Goal: Task Accomplishment & Management: Complete application form

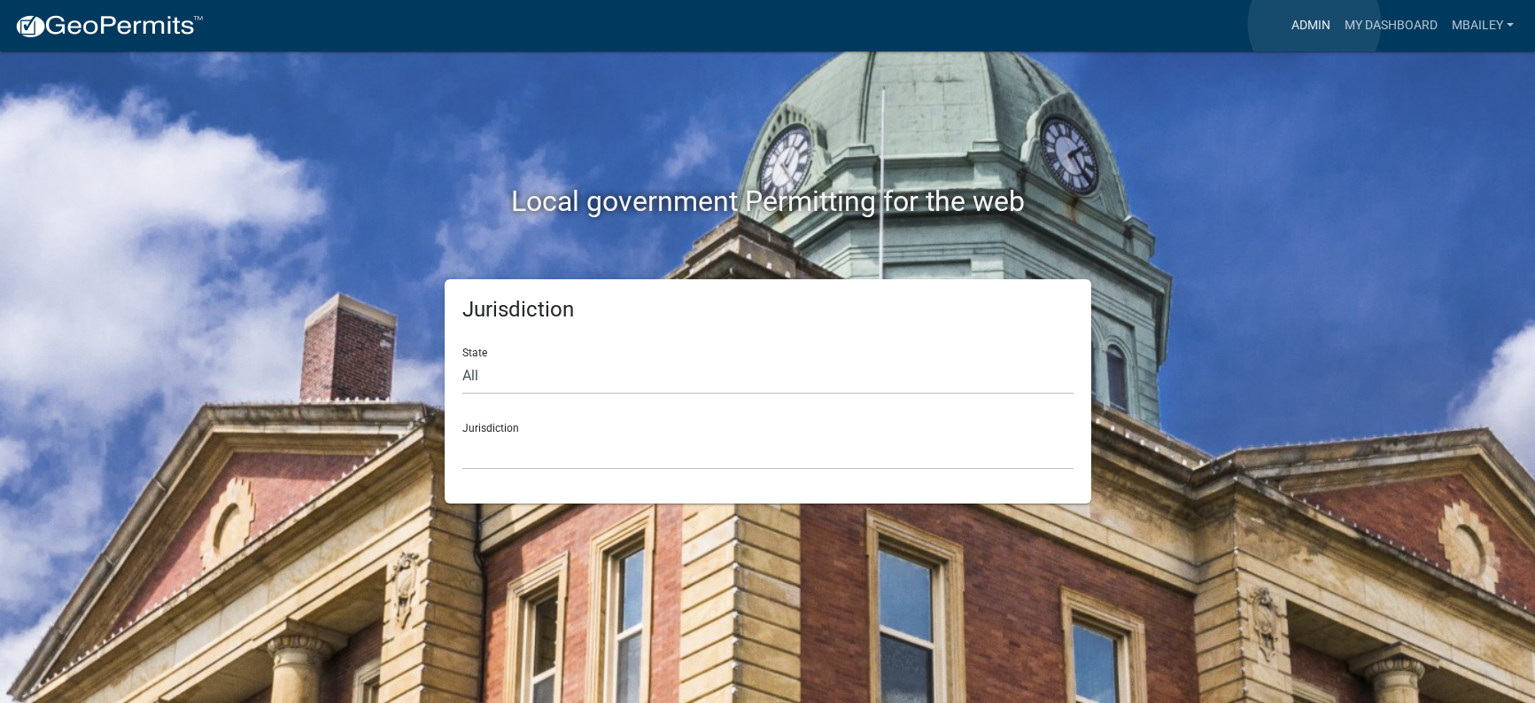
click at [1315, 24] on link "Admin" at bounding box center [1311, 26] width 53 height 34
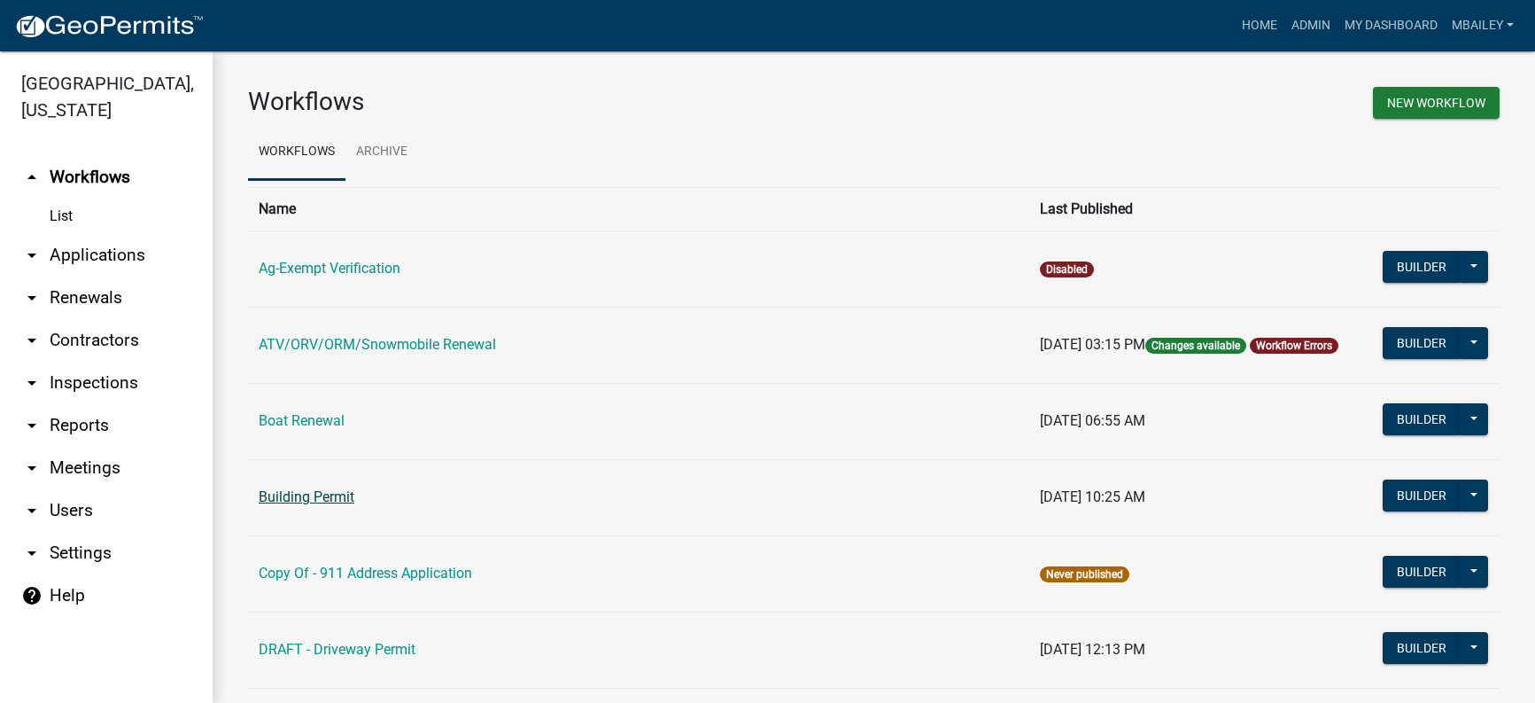
click at [310, 501] on link "Building Permit" at bounding box center [307, 496] width 96 height 17
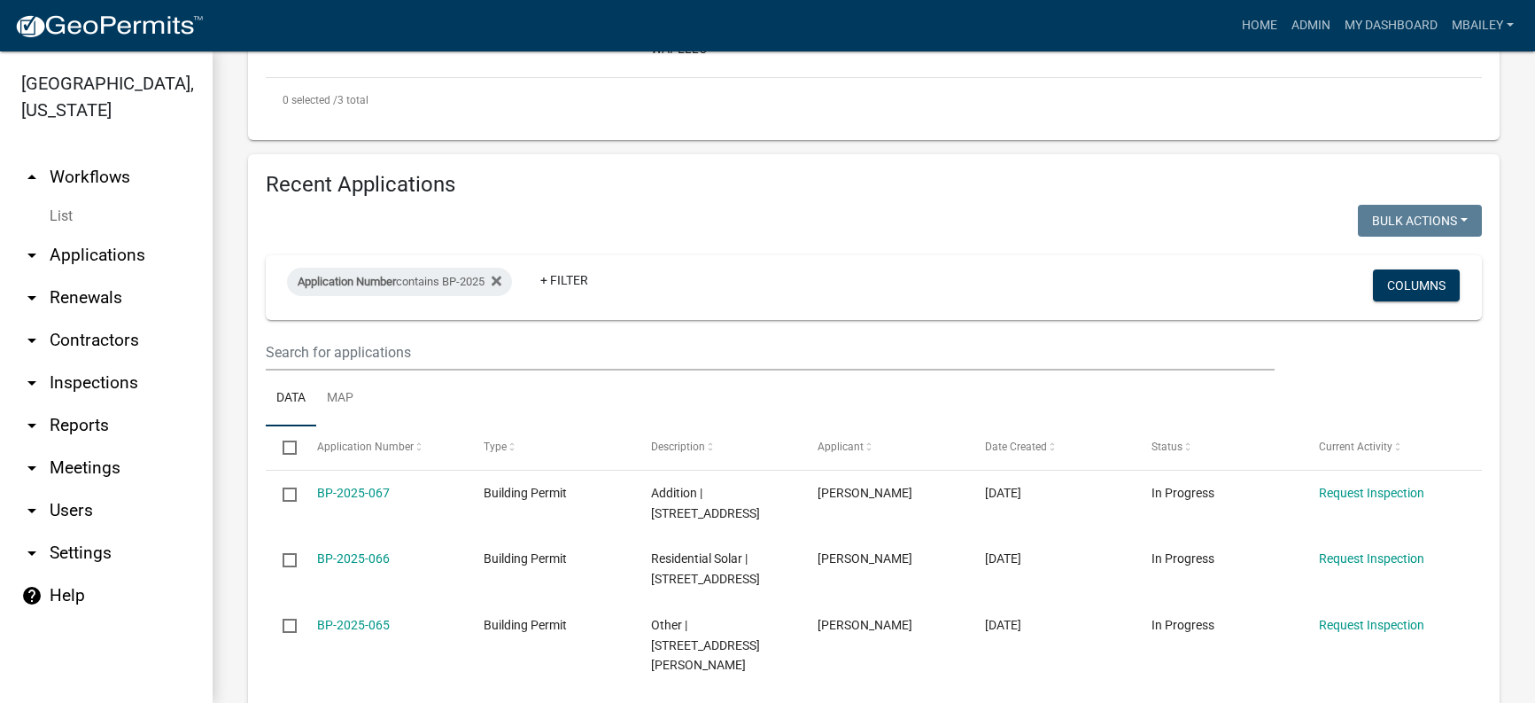
scroll to position [709, 0]
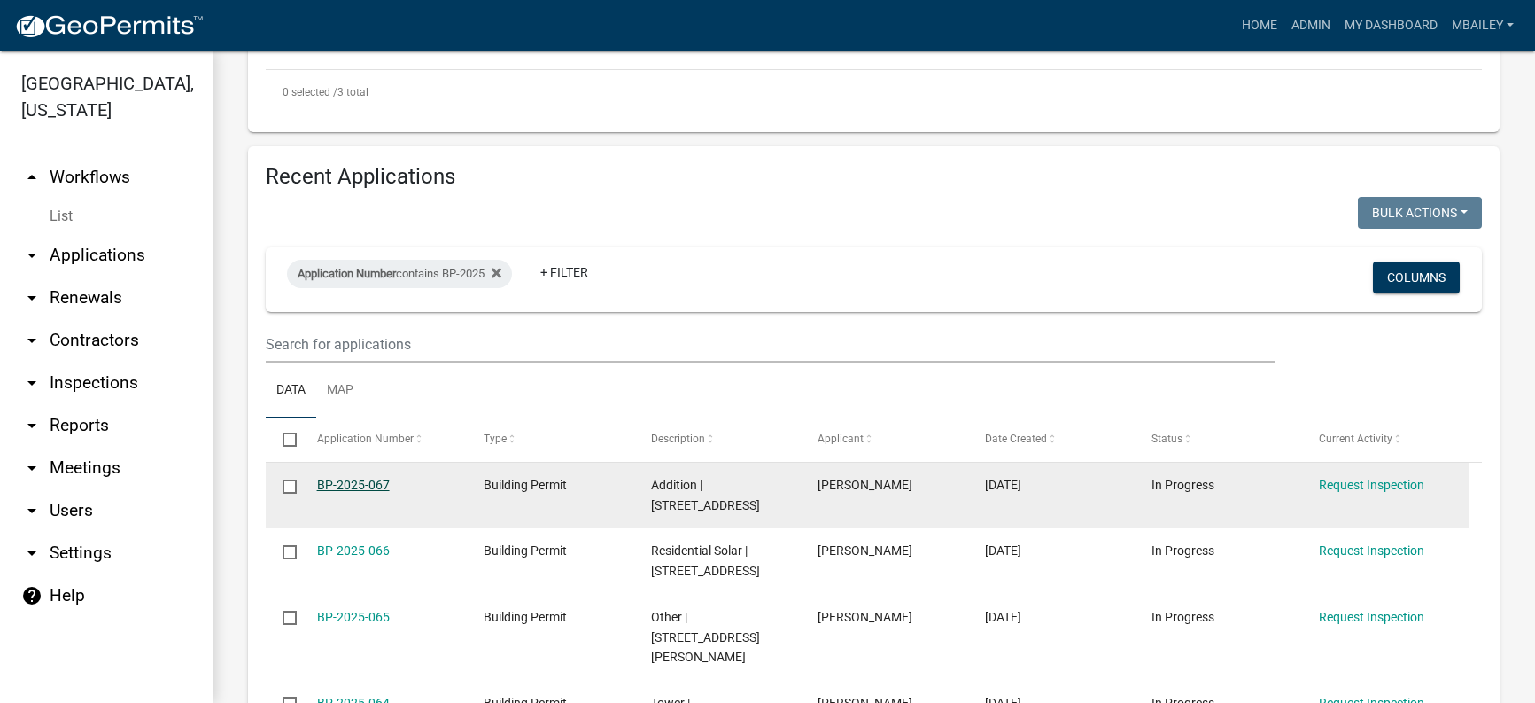
click at [373, 478] on link "BP-2025-067" at bounding box center [353, 485] width 73 height 14
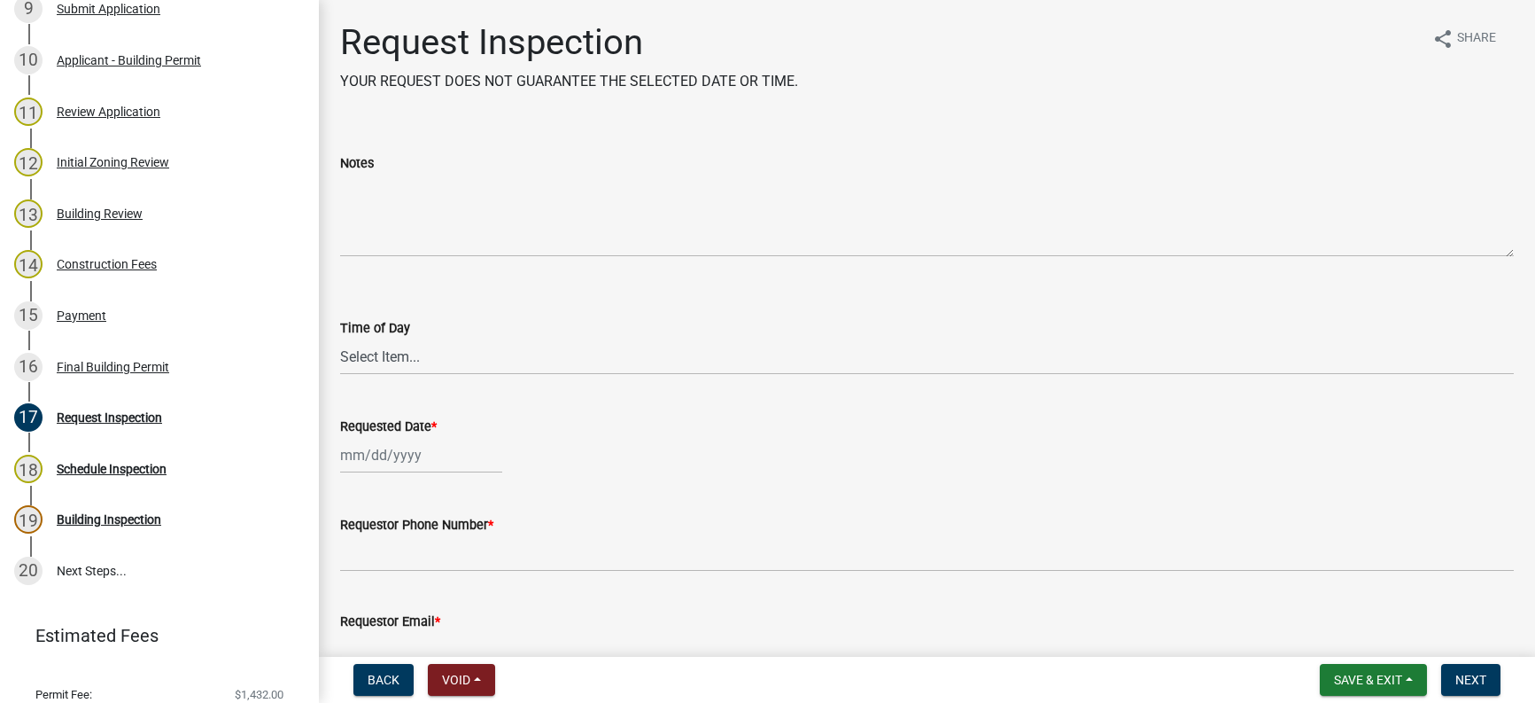
scroll to position [709, 0]
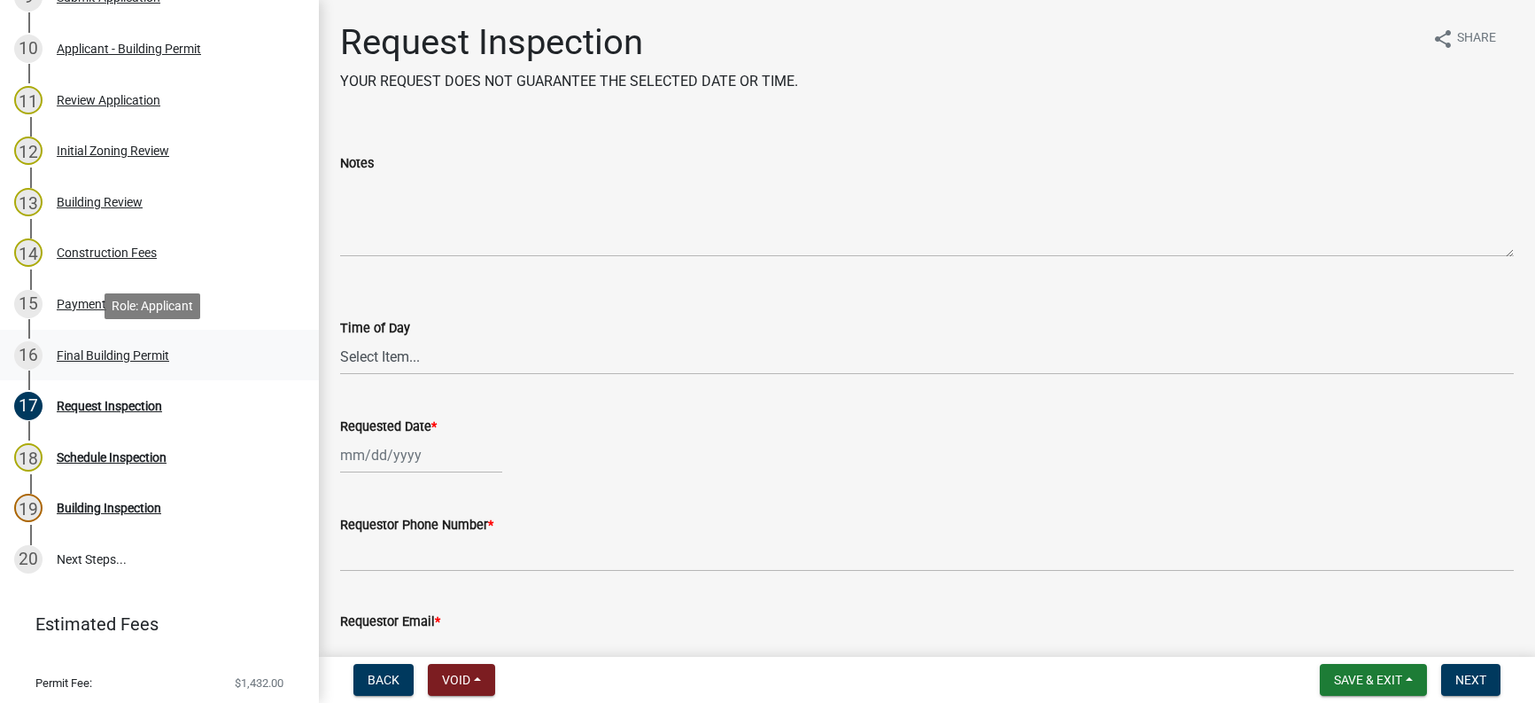
click at [90, 353] on div "Final Building Permit" at bounding box center [113, 355] width 113 height 12
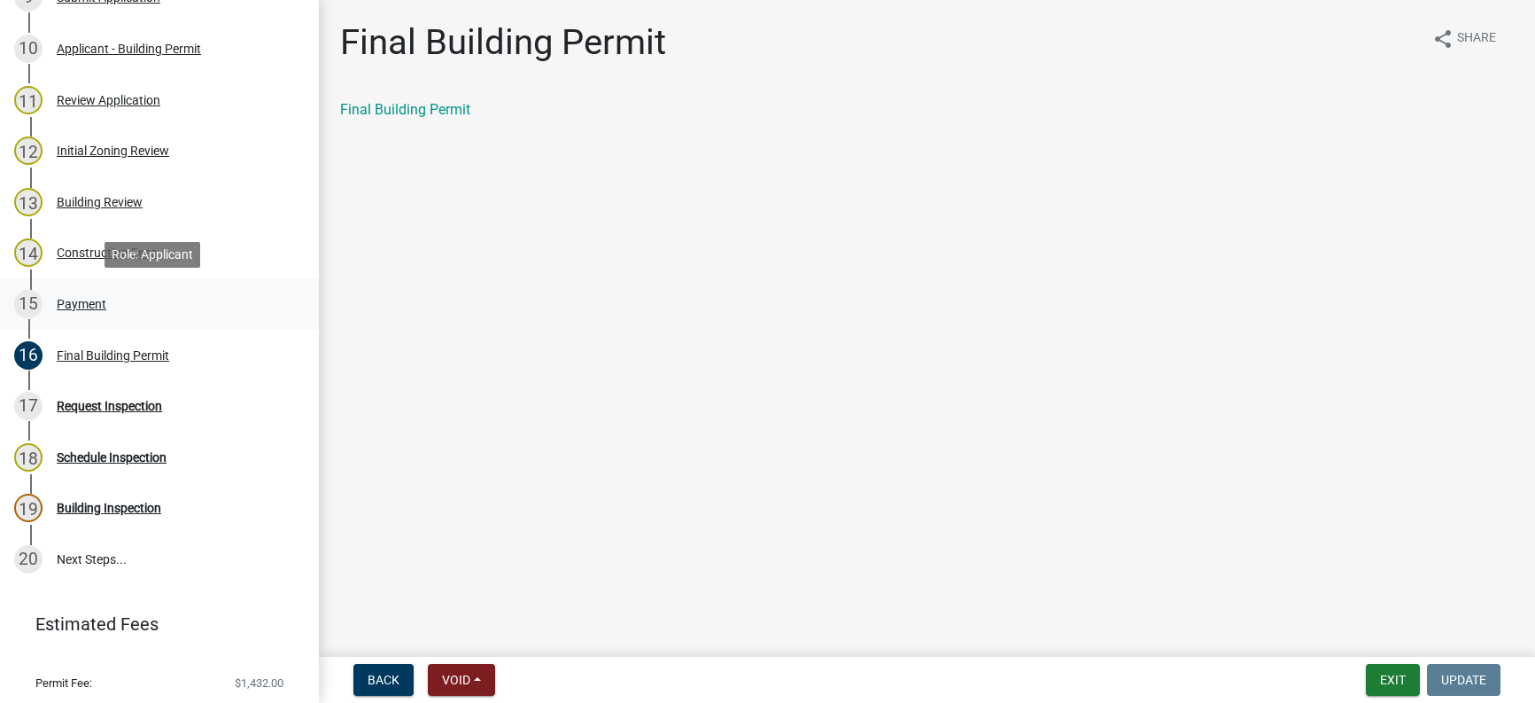
click at [72, 294] on div "15 Payment" at bounding box center [152, 304] width 276 height 28
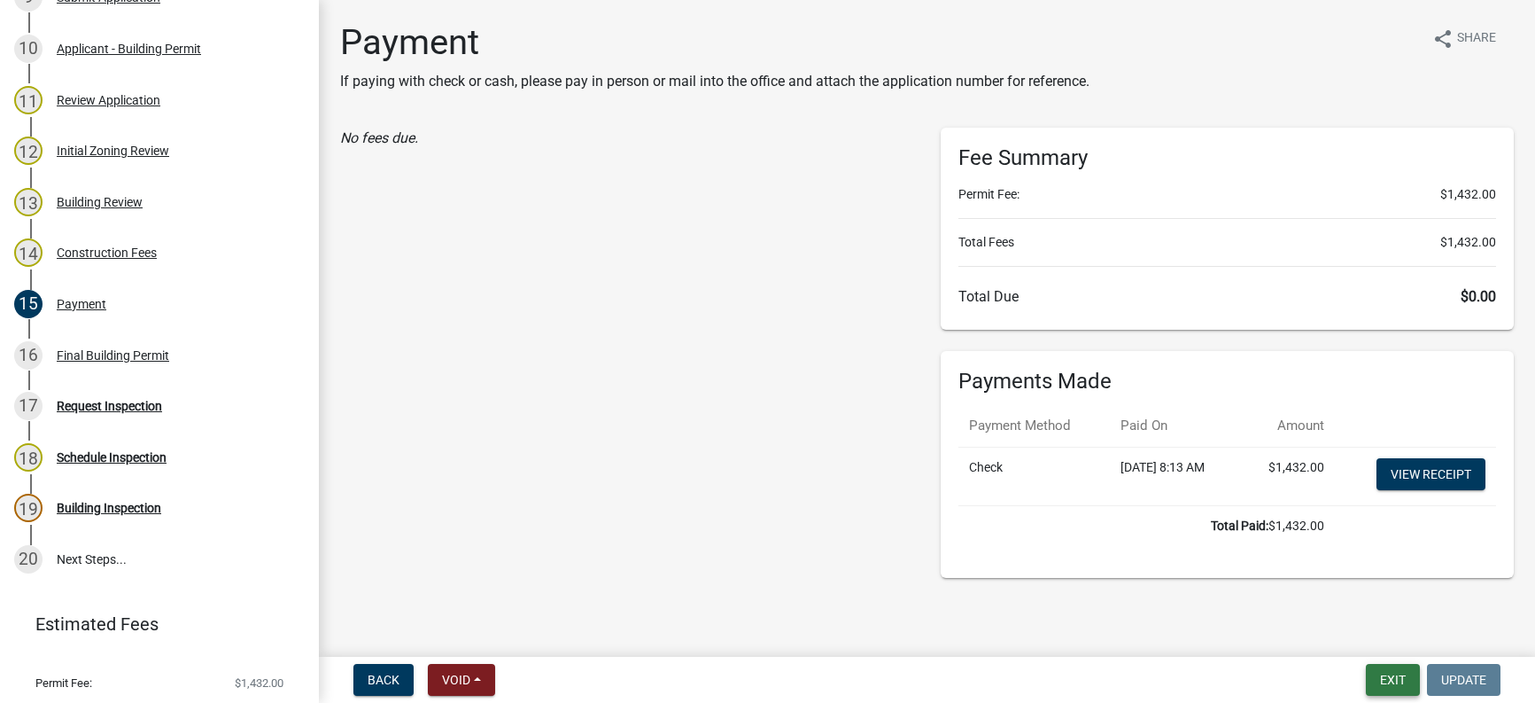
click at [1401, 673] on button "Exit" at bounding box center [1393, 680] width 54 height 32
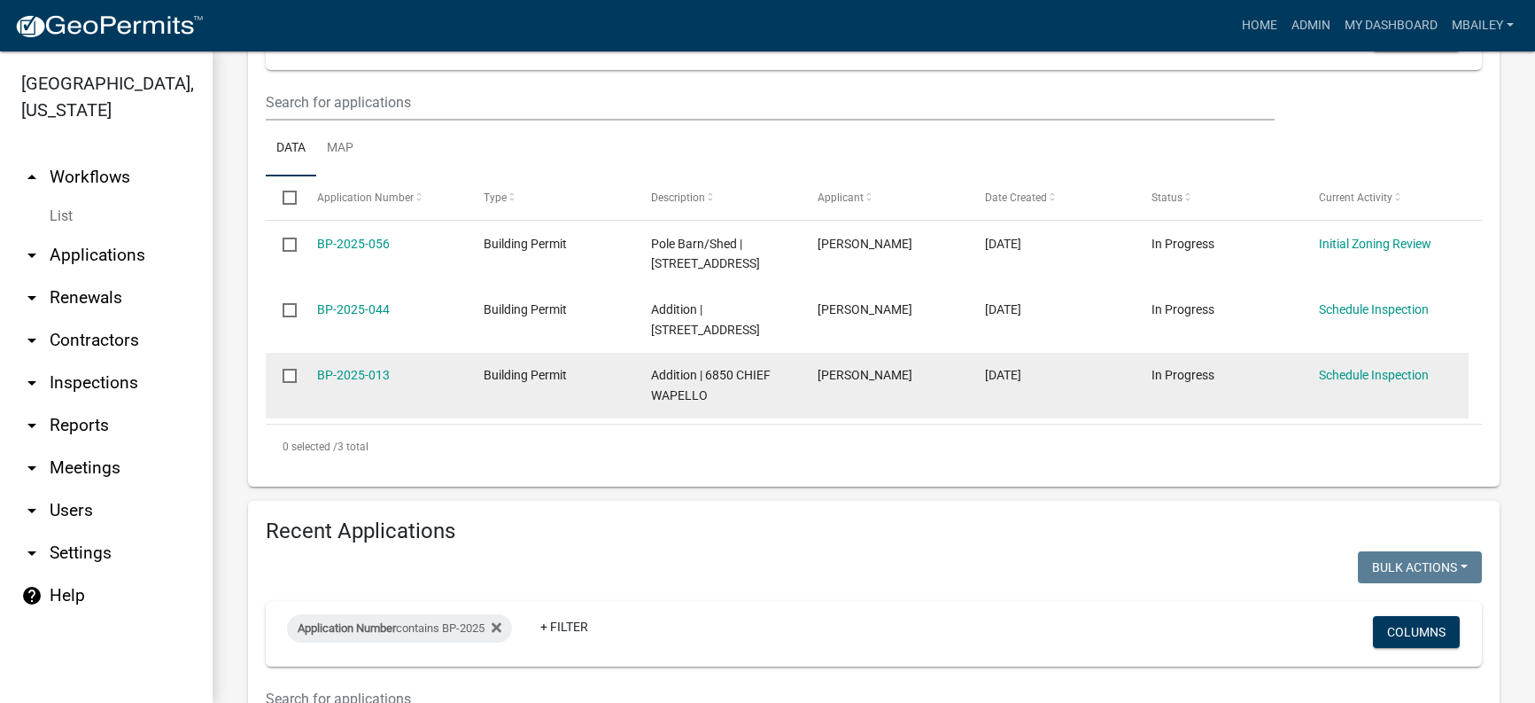
scroll to position [532, 0]
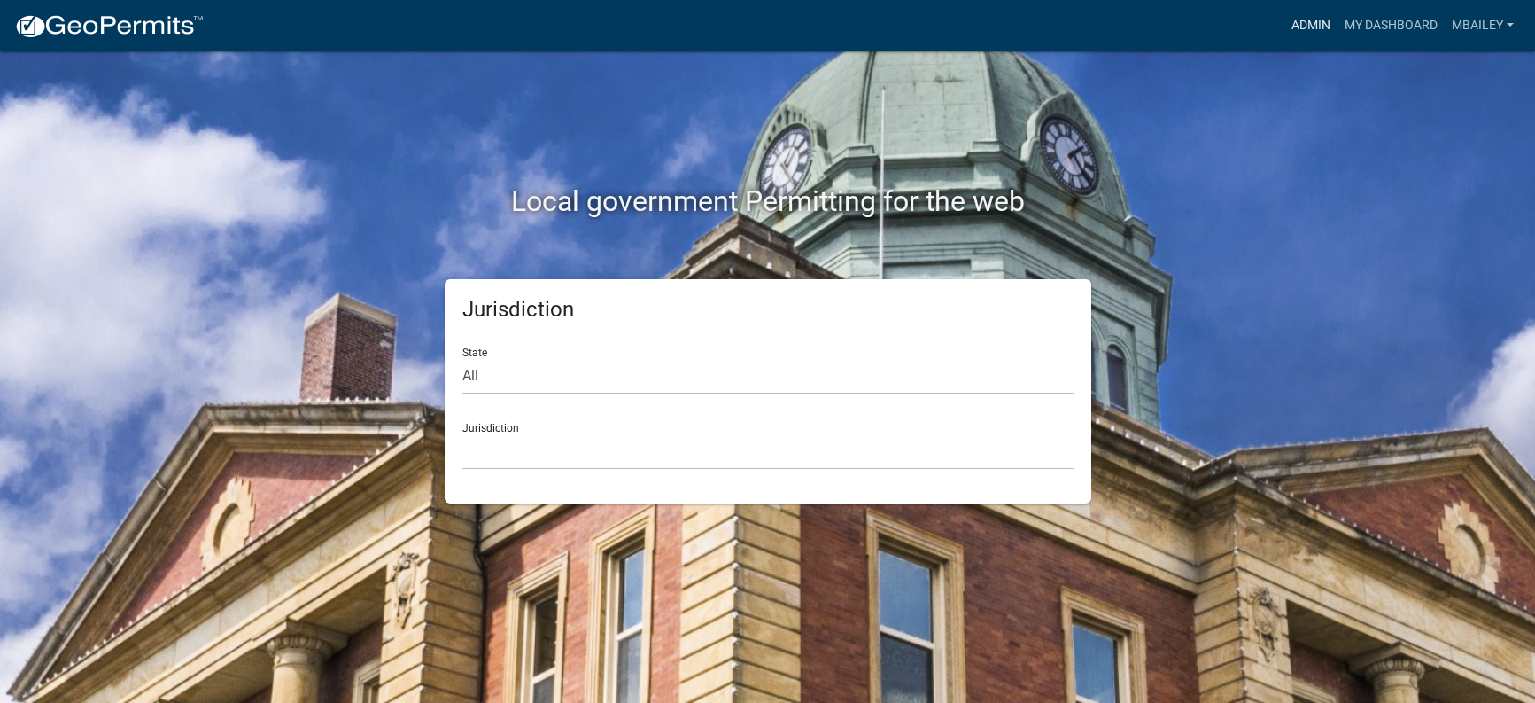
click at [1310, 22] on link "Admin" at bounding box center [1311, 26] width 53 height 34
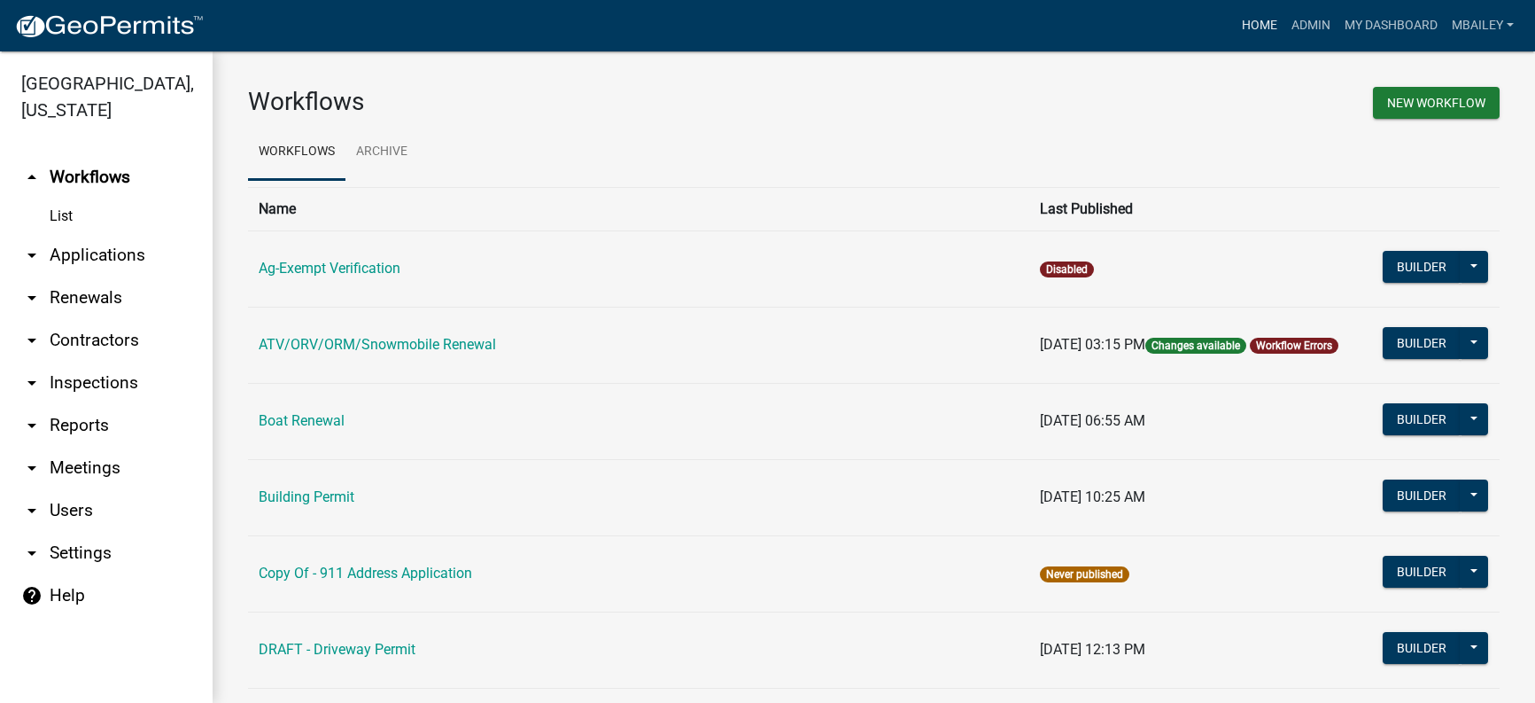
click at [1261, 25] on link "Home" at bounding box center [1260, 26] width 50 height 34
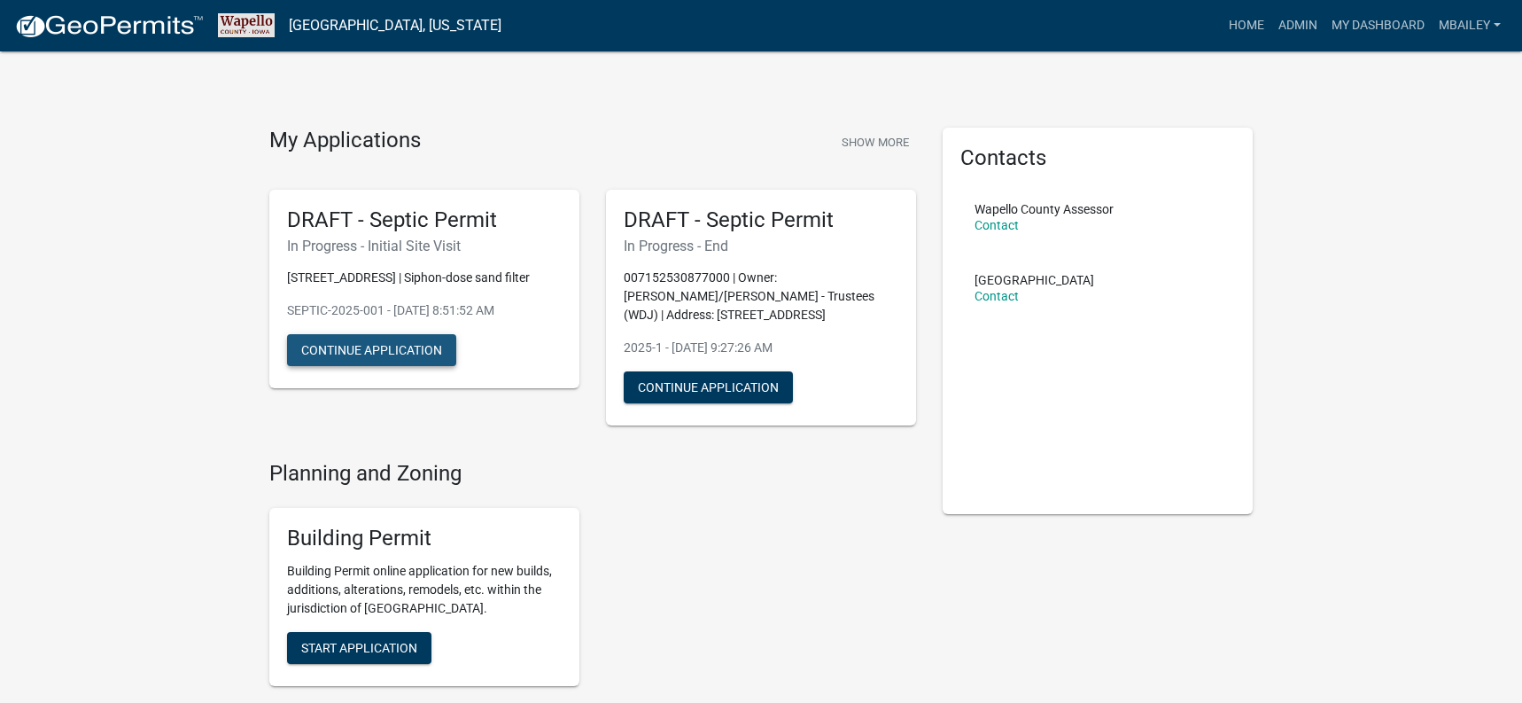
click at [392, 343] on button "Continue Application" at bounding box center [371, 350] width 169 height 32
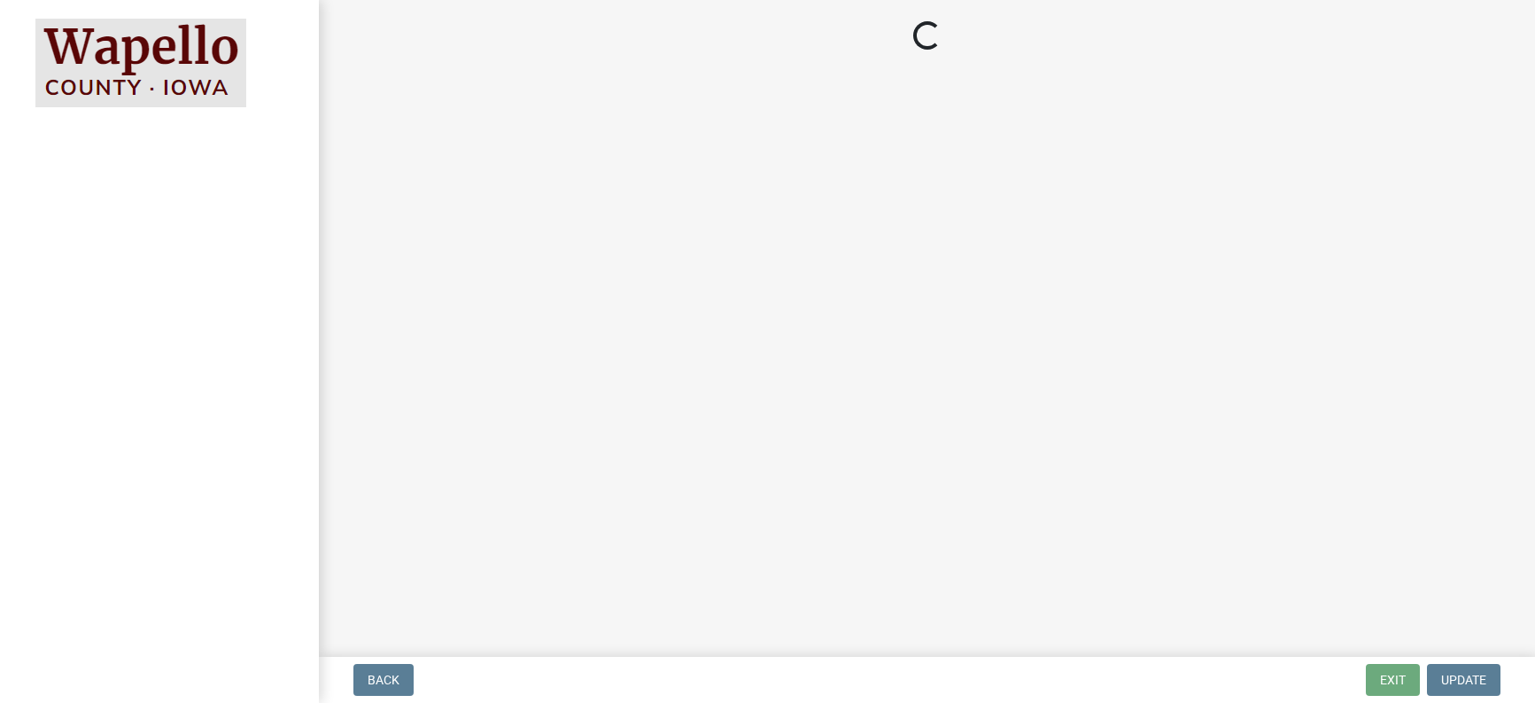
select select "aaf6b080-318d-468c-ba92-289b359b706f"
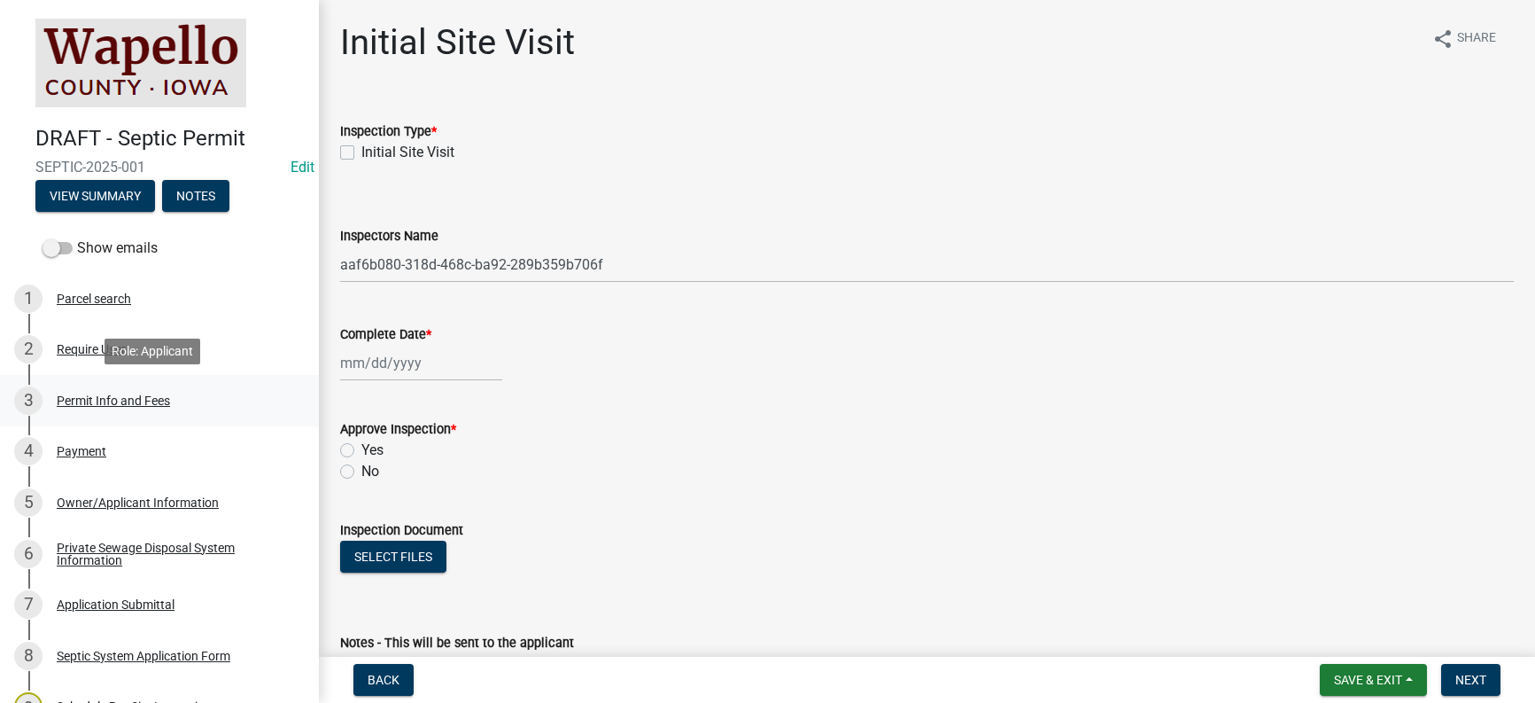
click at [89, 401] on div "Permit Info and Fees" at bounding box center [113, 400] width 113 height 12
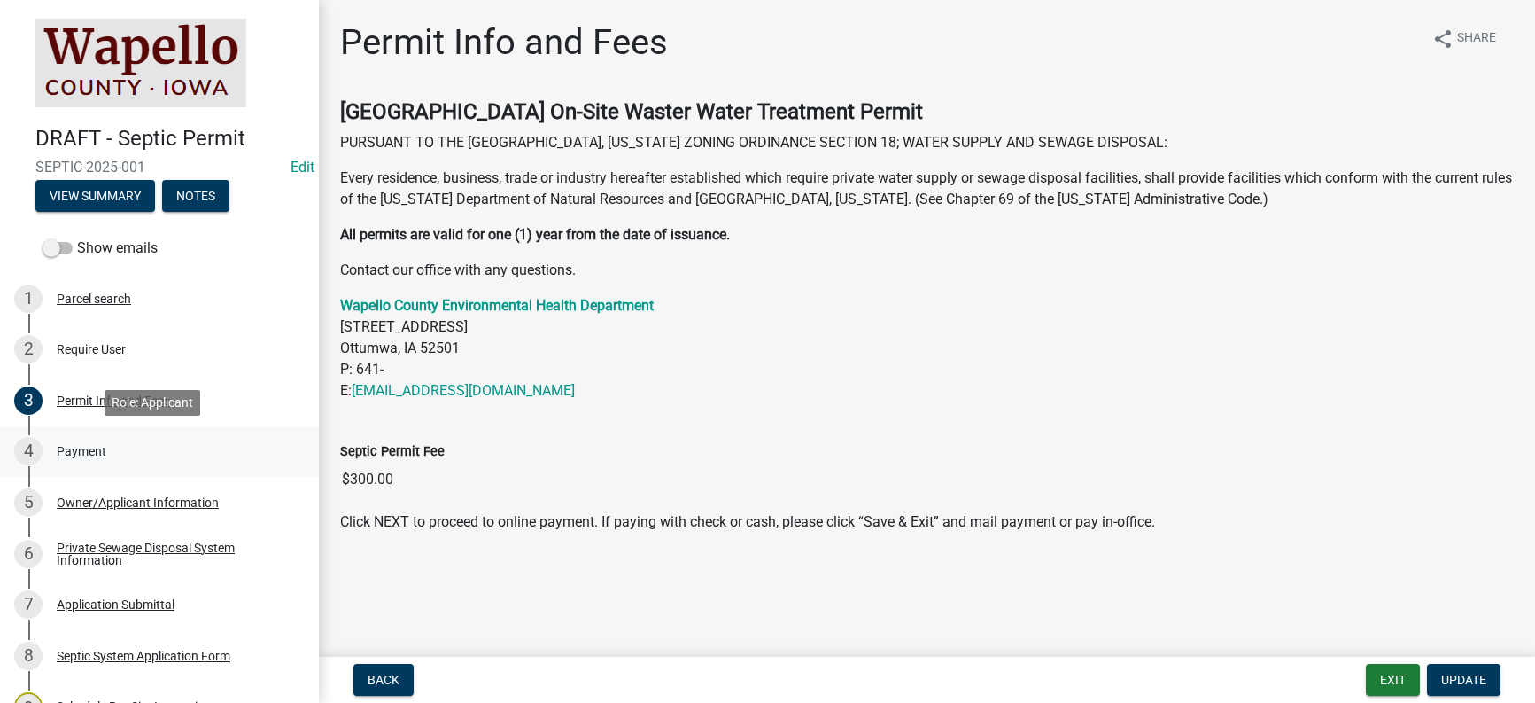
click at [75, 449] on div "Payment" at bounding box center [82, 451] width 50 height 12
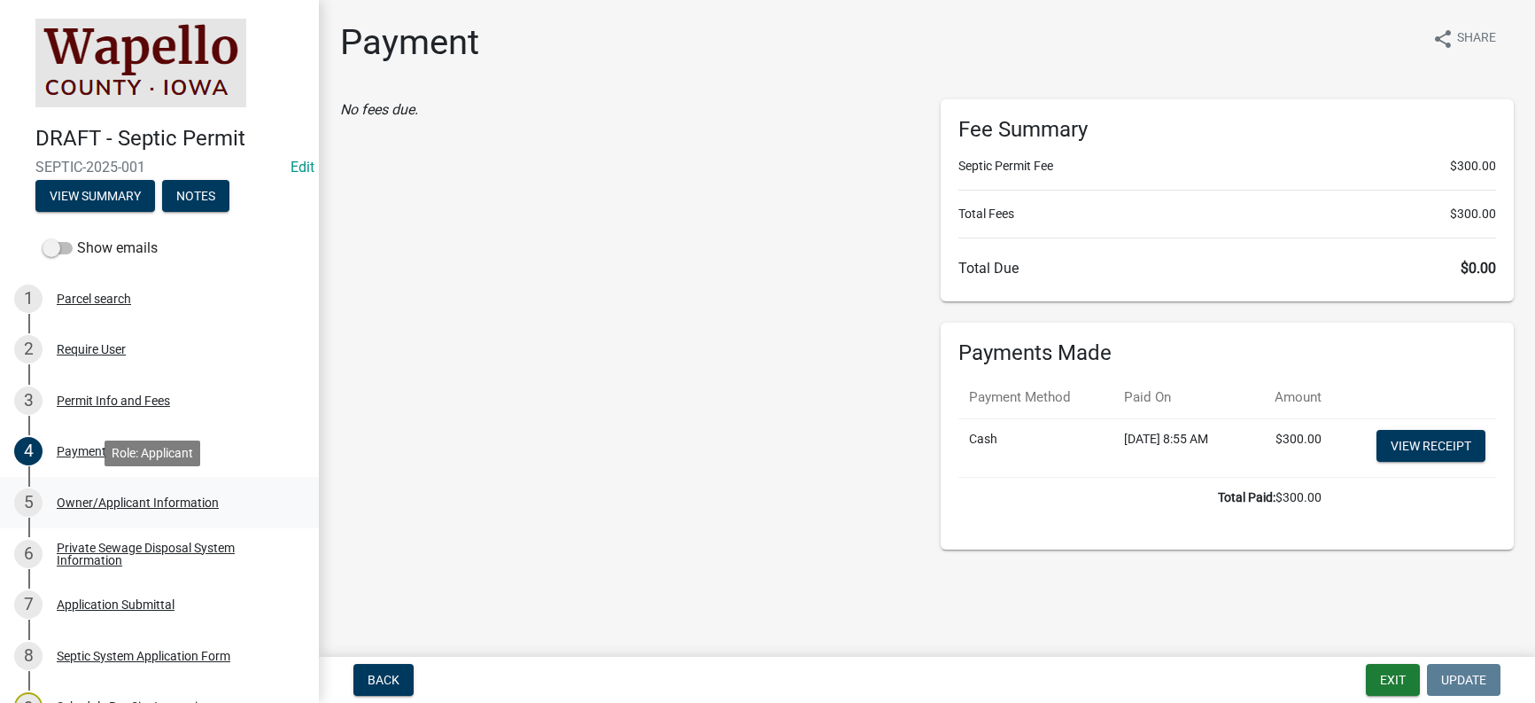
click at [86, 503] on div "Owner/Applicant Information" at bounding box center [138, 502] width 162 height 12
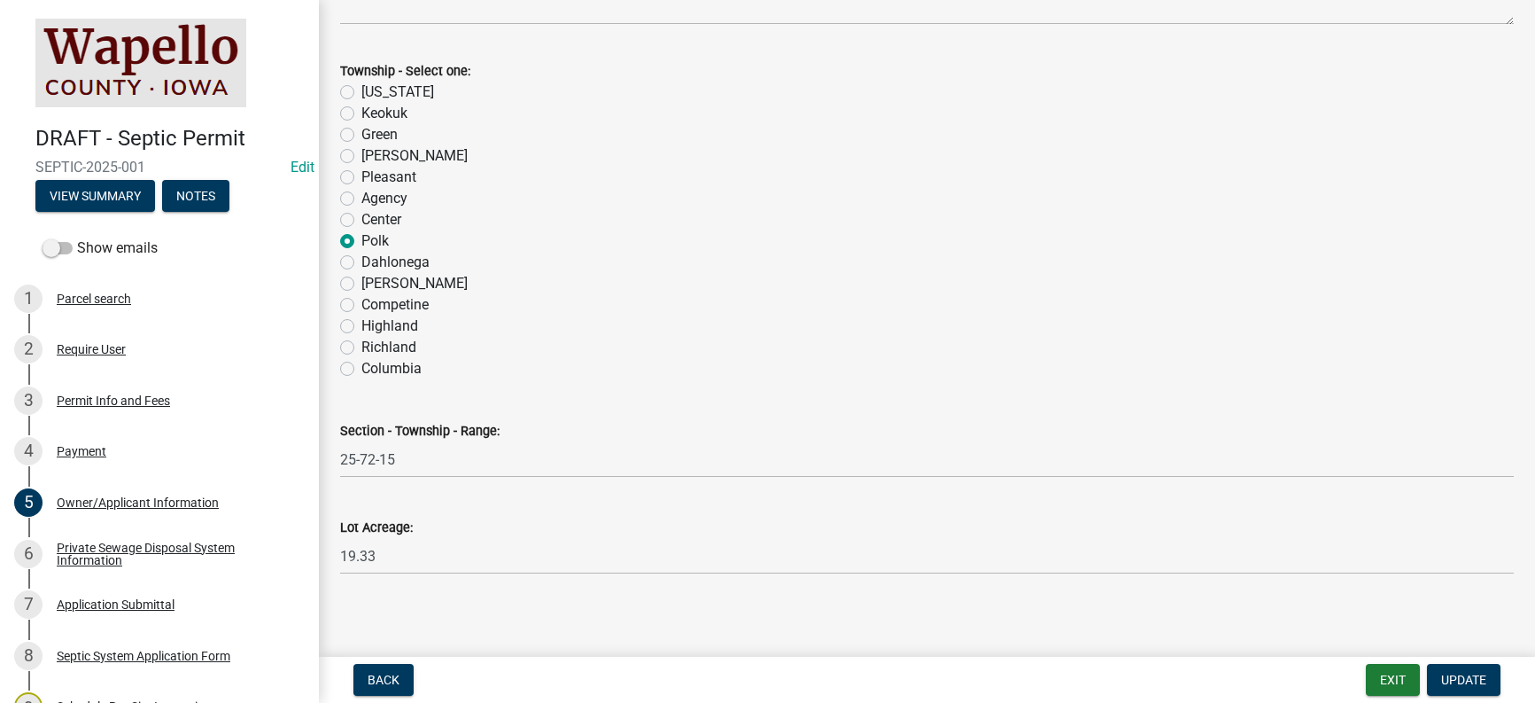
scroll to position [2205, 0]
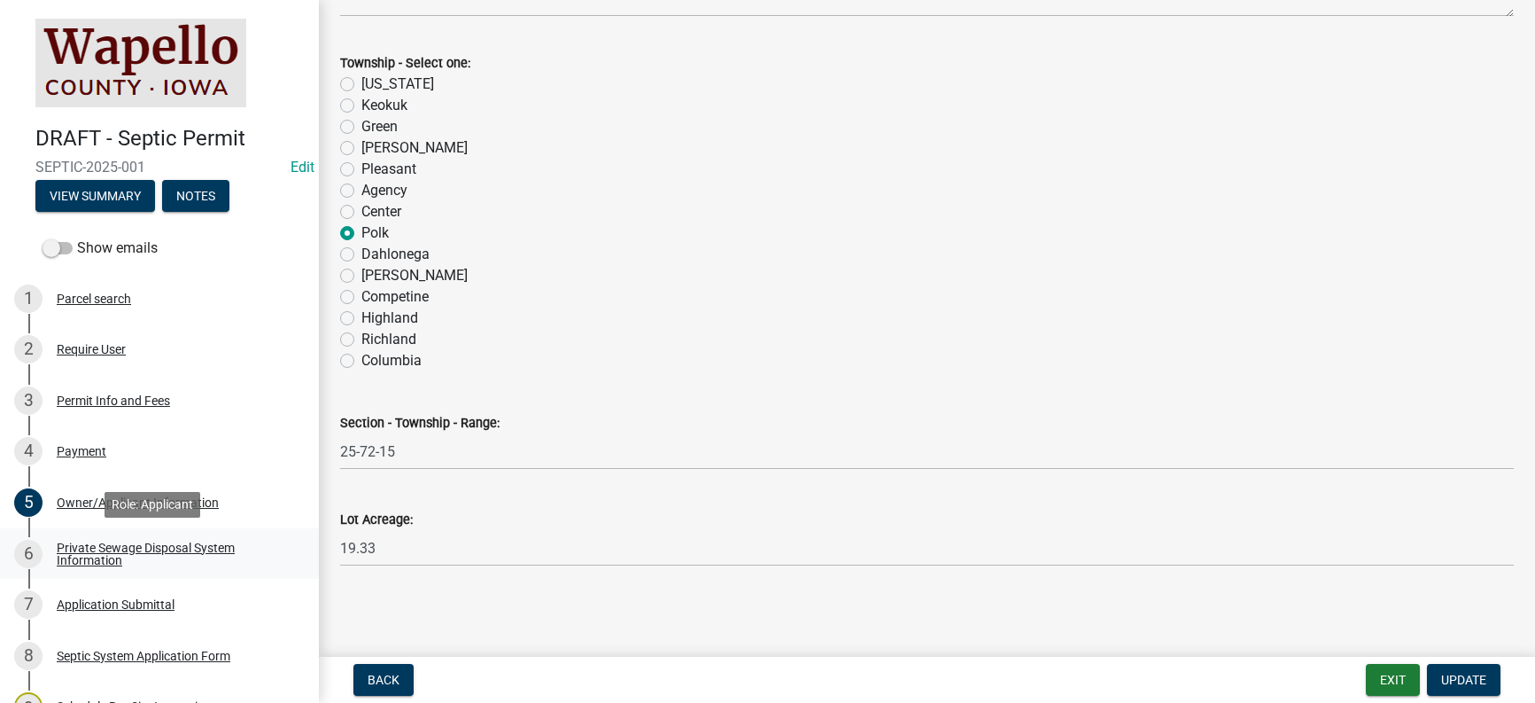
click at [94, 544] on div "Private Sewage Disposal System Information" at bounding box center [174, 553] width 234 height 25
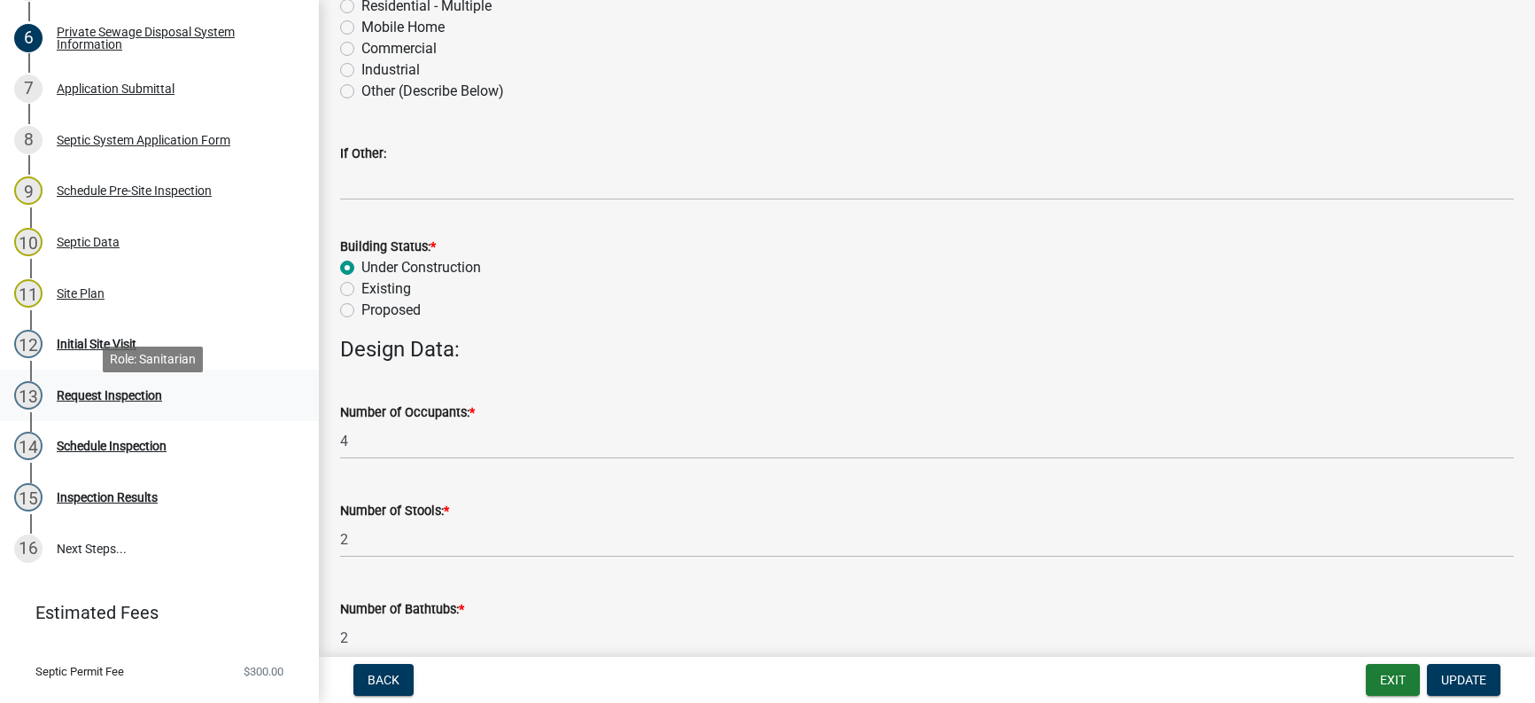
scroll to position [551, 0]
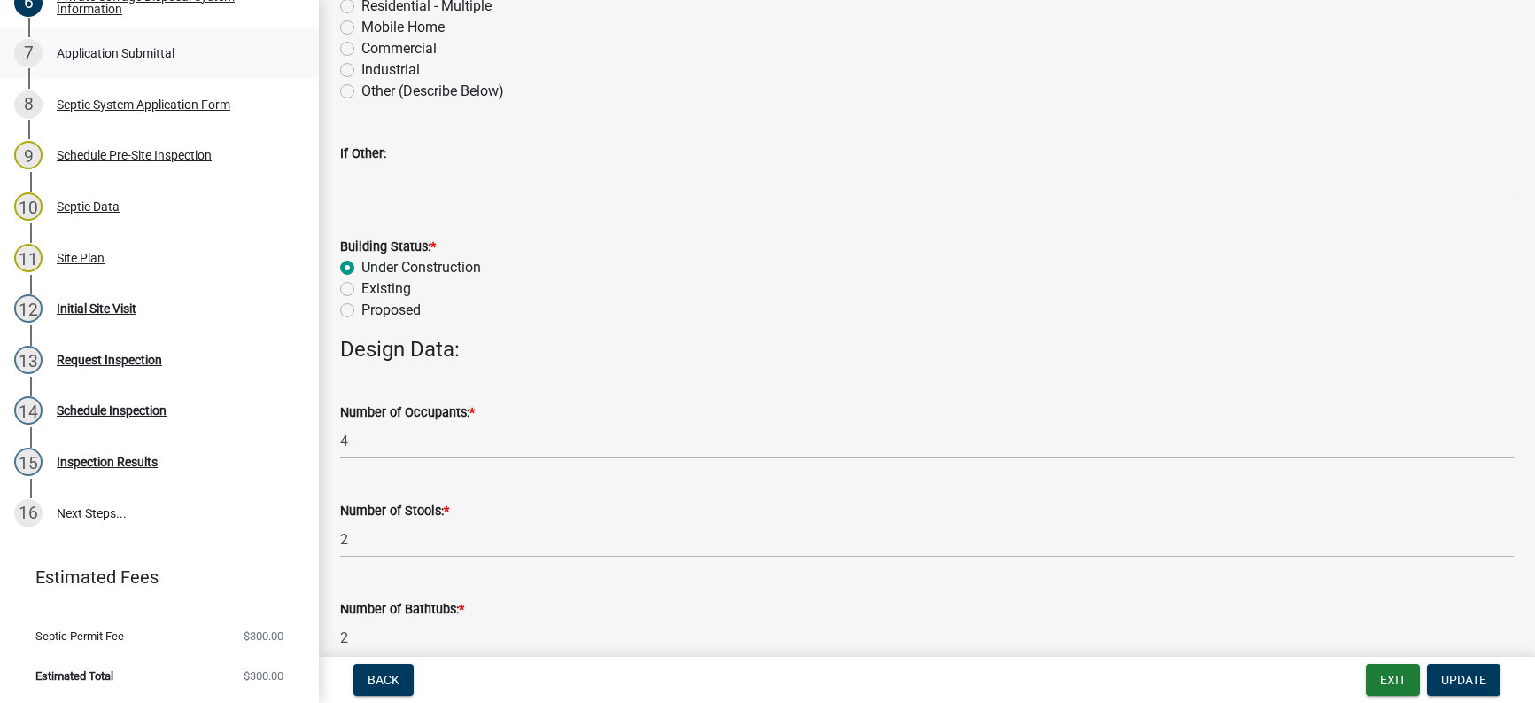
click at [97, 51] on div "Application Submittal" at bounding box center [116, 53] width 118 height 12
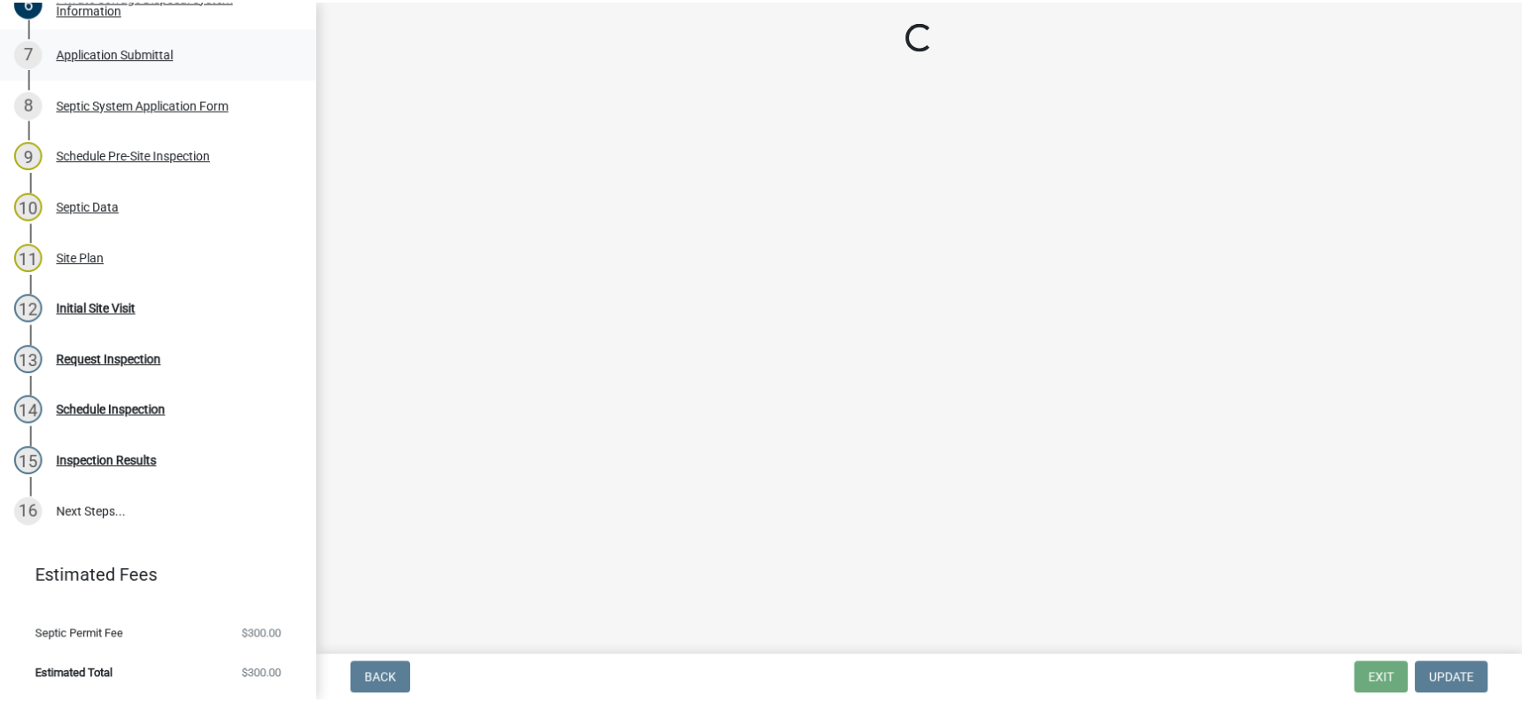
scroll to position [0, 0]
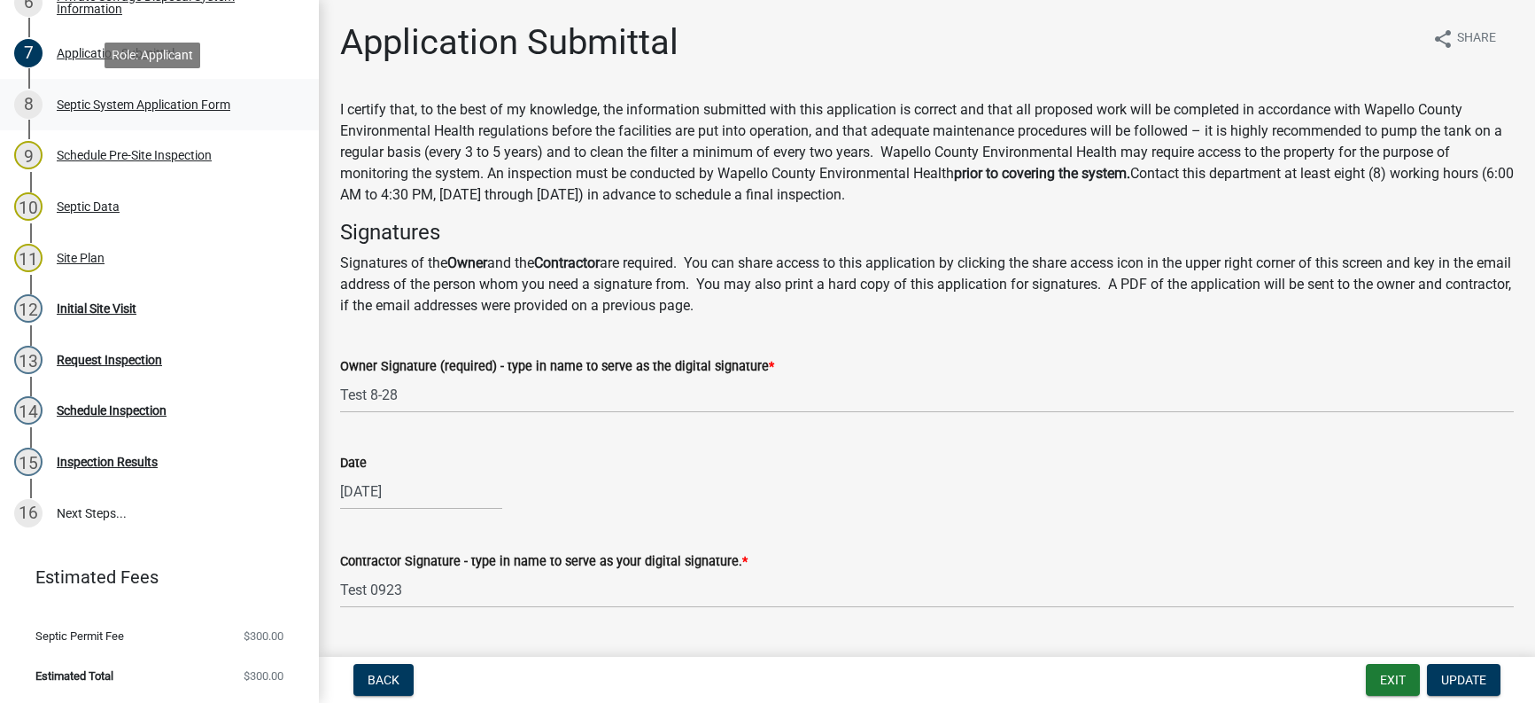
click at [173, 100] on div "Septic System Application Form" at bounding box center [144, 104] width 174 height 12
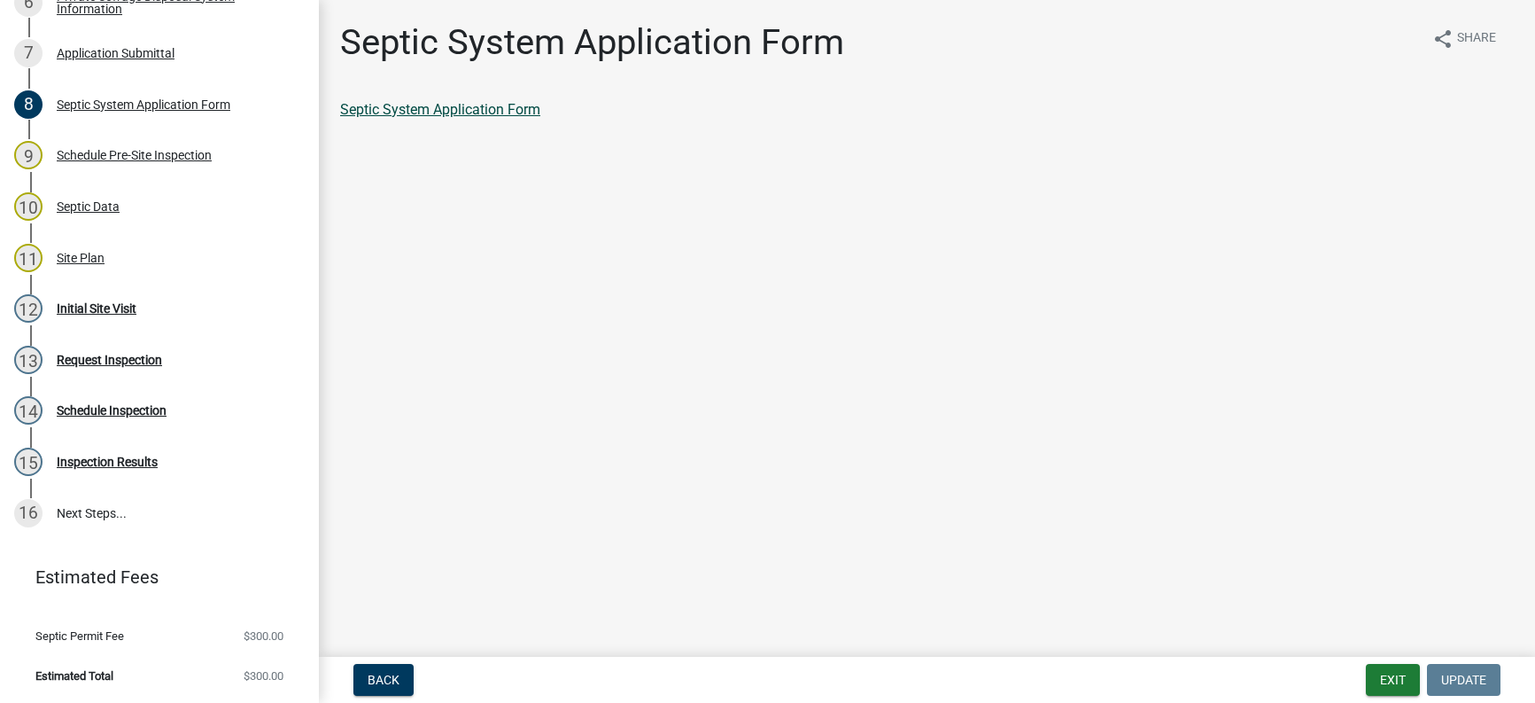
click at [511, 111] on link "Septic System Application Form" at bounding box center [440, 109] width 200 height 17
click at [1378, 671] on button "Exit" at bounding box center [1393, 680] width 54 height 32
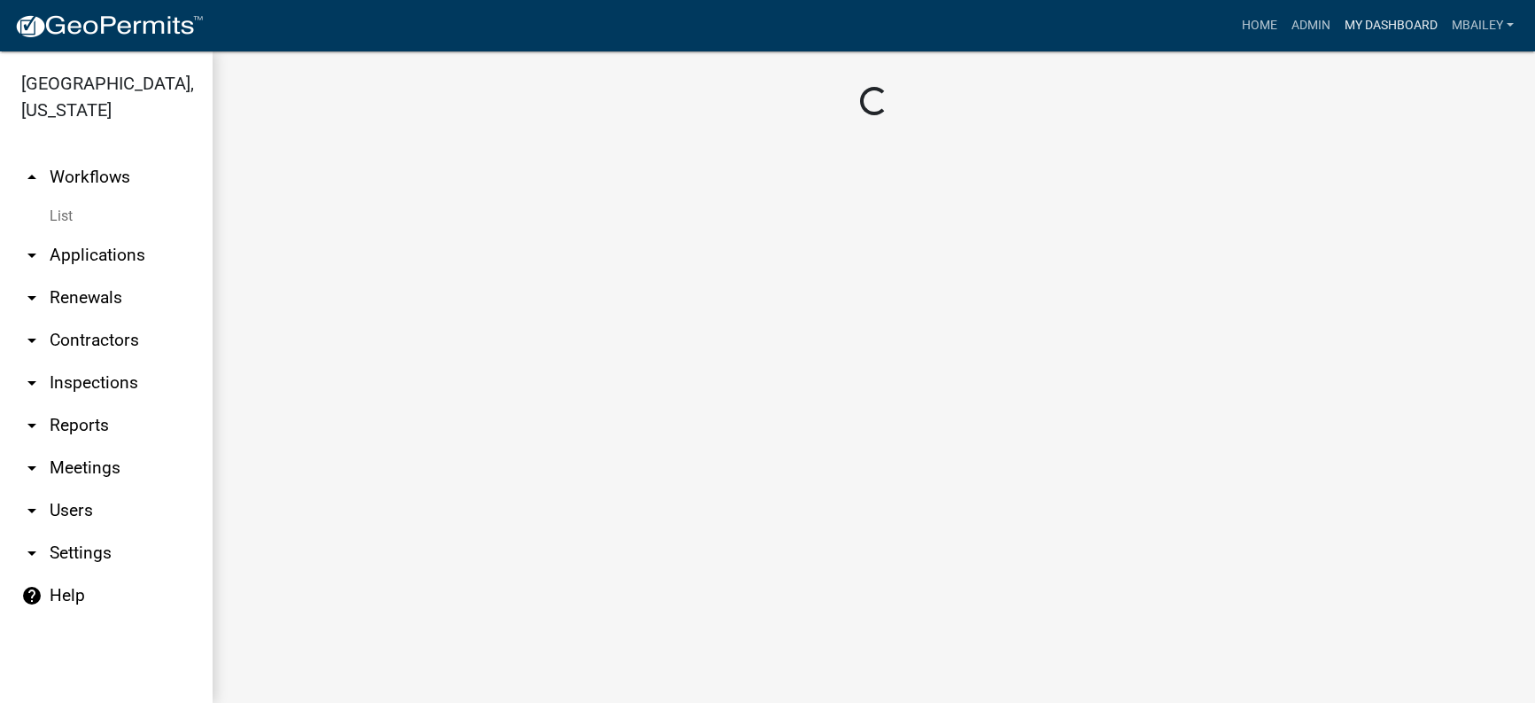
click at [1387, 20] on link "My Dashboard" at bounding box center [1391, 26] width 107 height 34
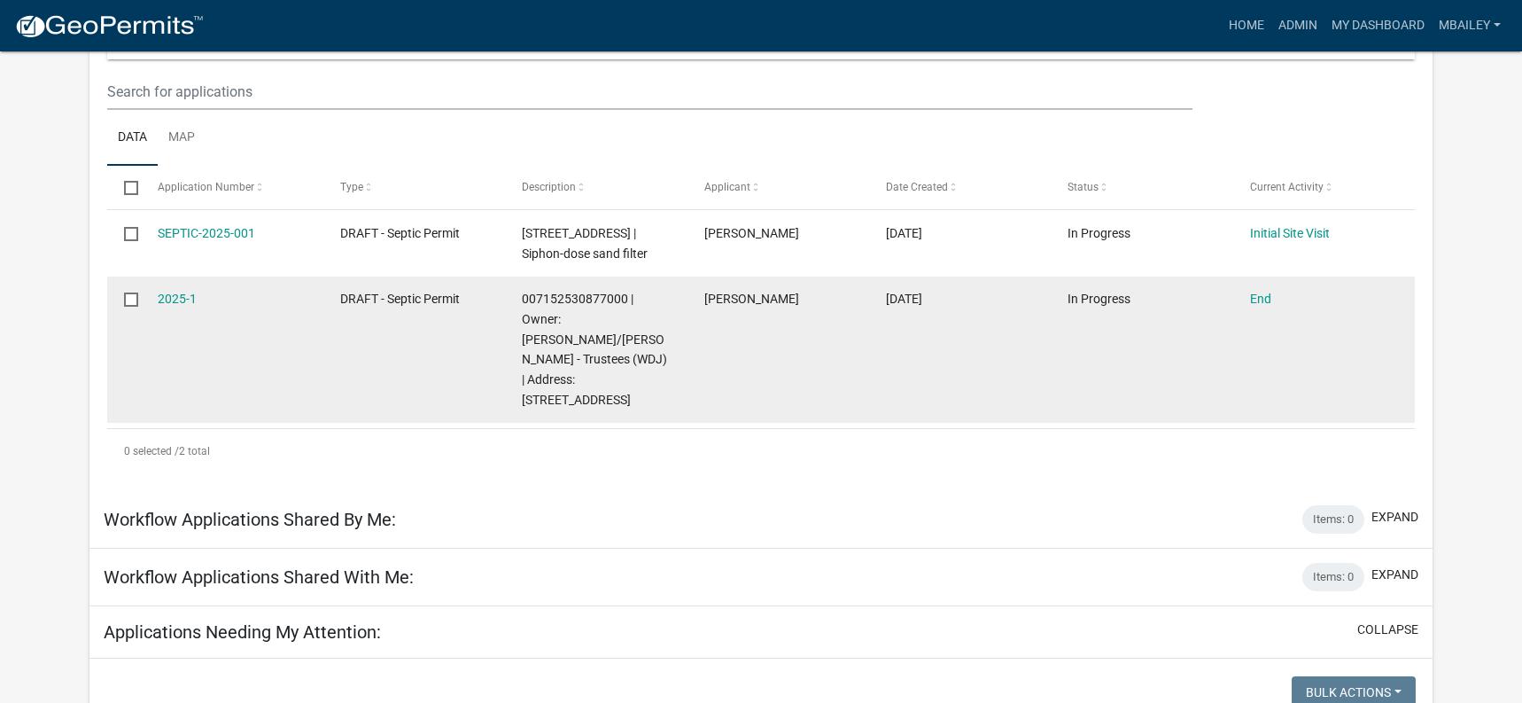
scroll to position [235, 0]
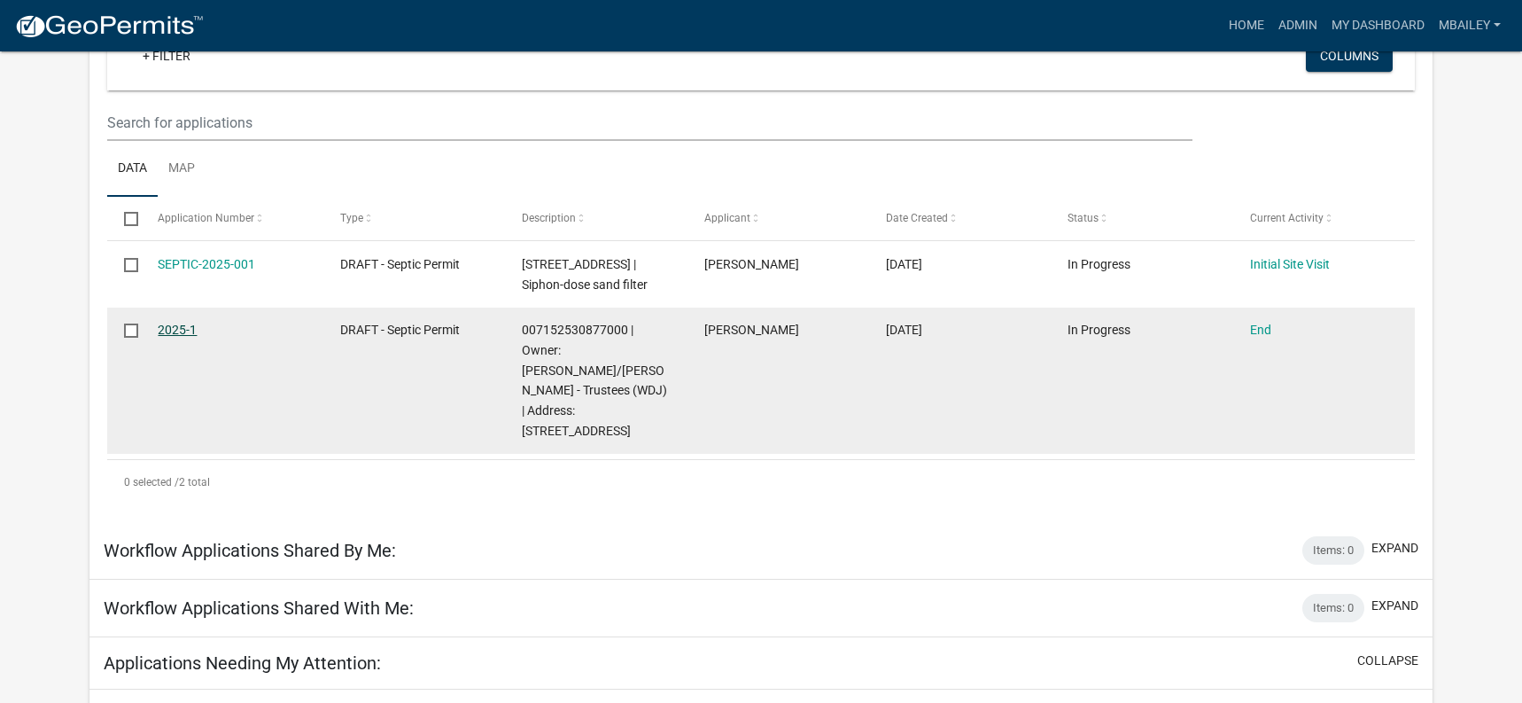
click at [182, 323] on link "2025-1" at bounding box center [177, 330] width 39 height 14
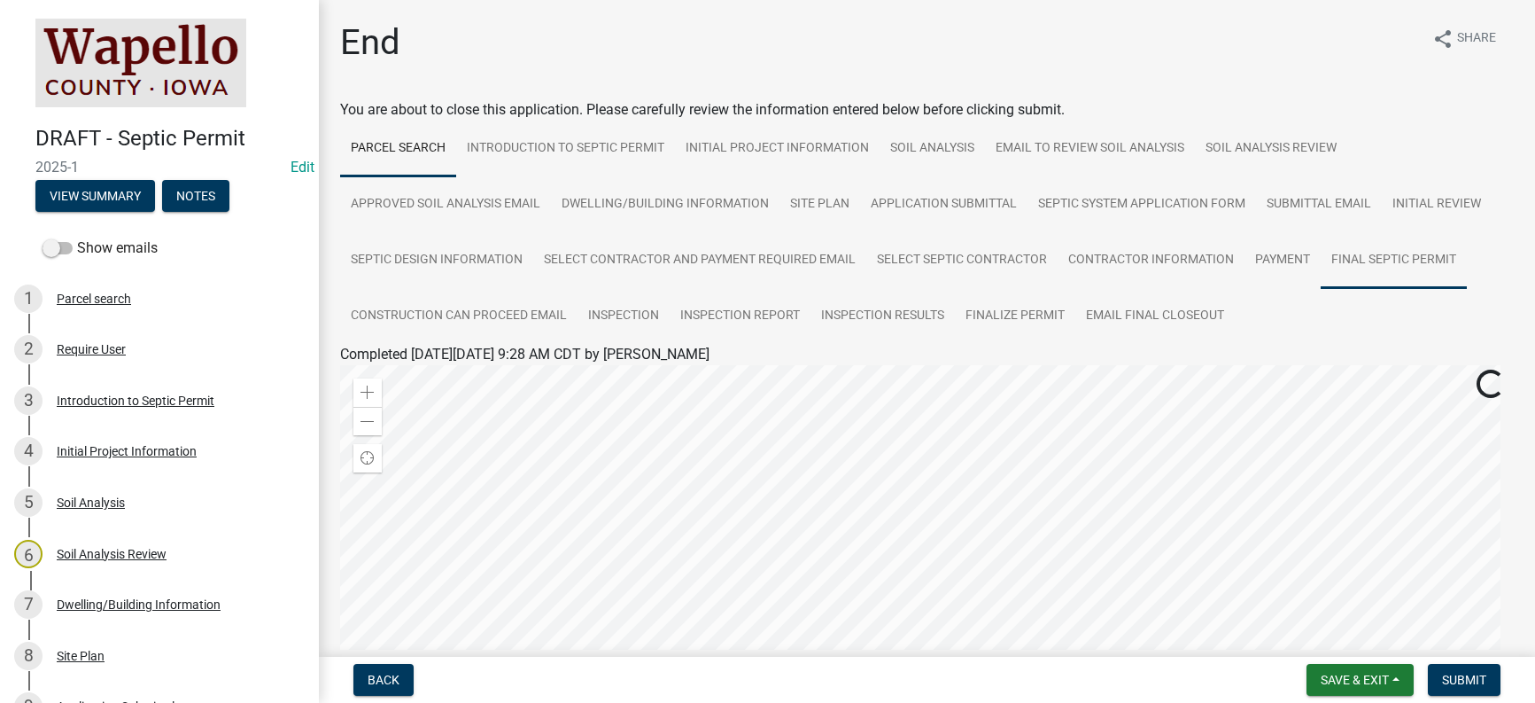
click at [1387, 260] on link "Final Septic Permit" at bounding box center [1394, 260] width 146 height 57
click at [429, 374] on link "Final Septic Permit" at bounding box center [399, 375] width 118 height 17
click at [128, 395] on div "Introduction to Septic Permit" at bounding box center [136, 400] width 158 height 12
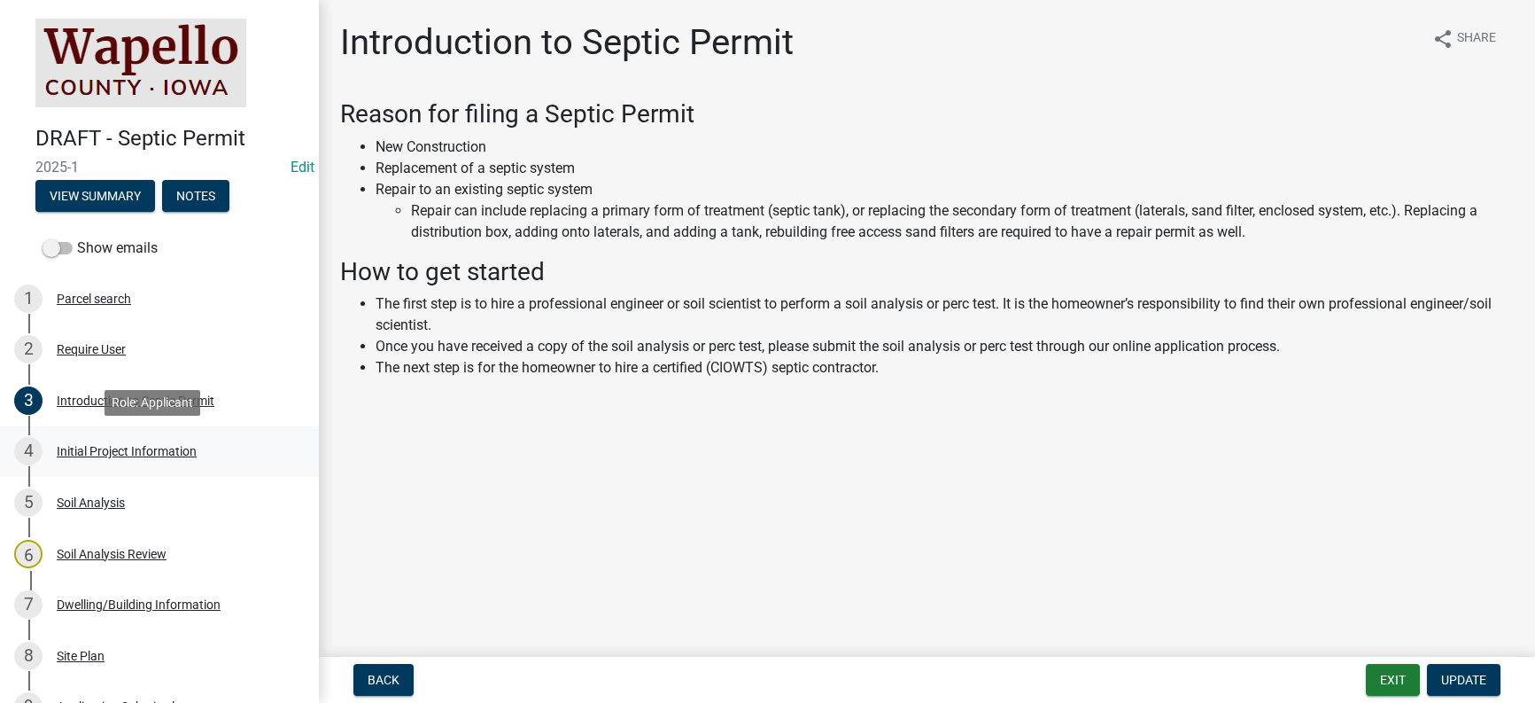
click at [127, 448] on div "Initial Project Information" at bounding box center [127, 451] width 140 height 12
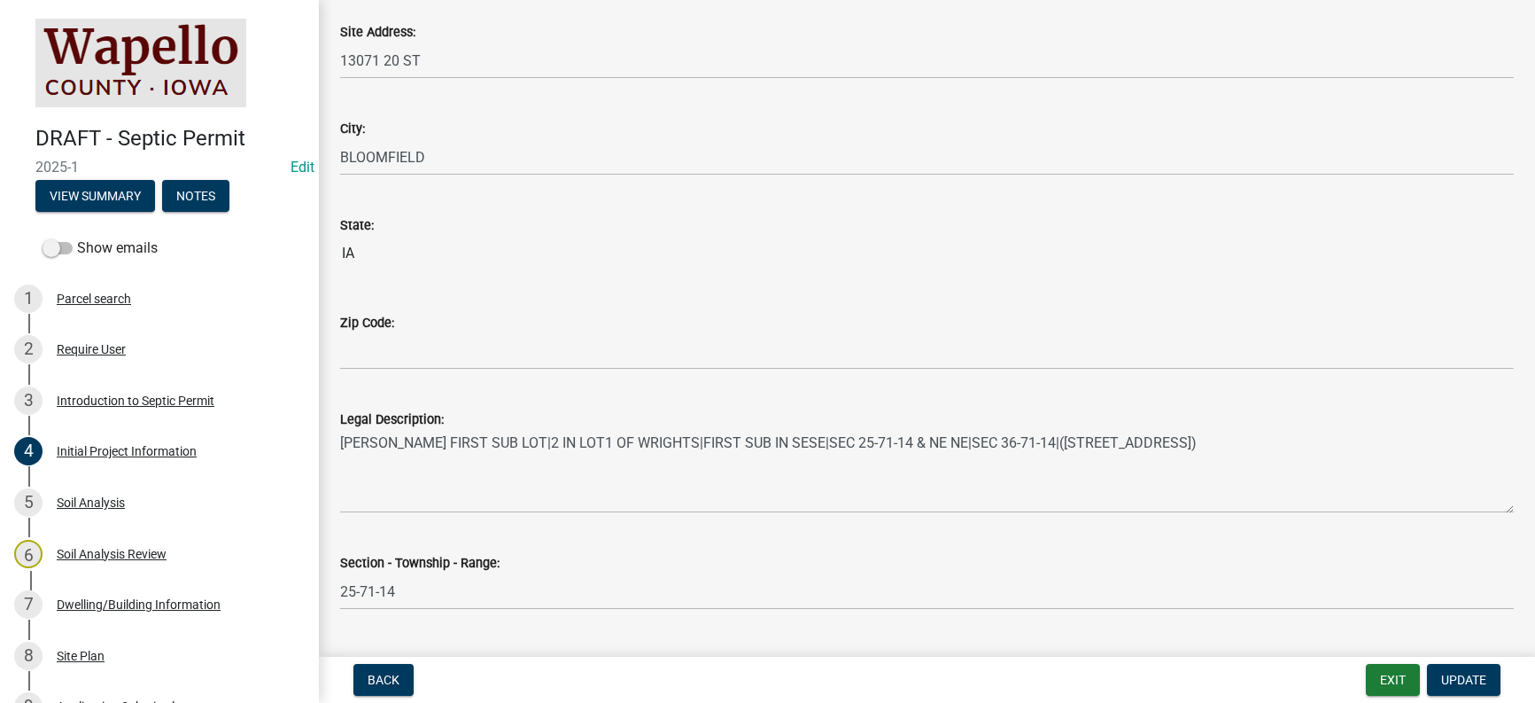
scroll to position [1195, 0]
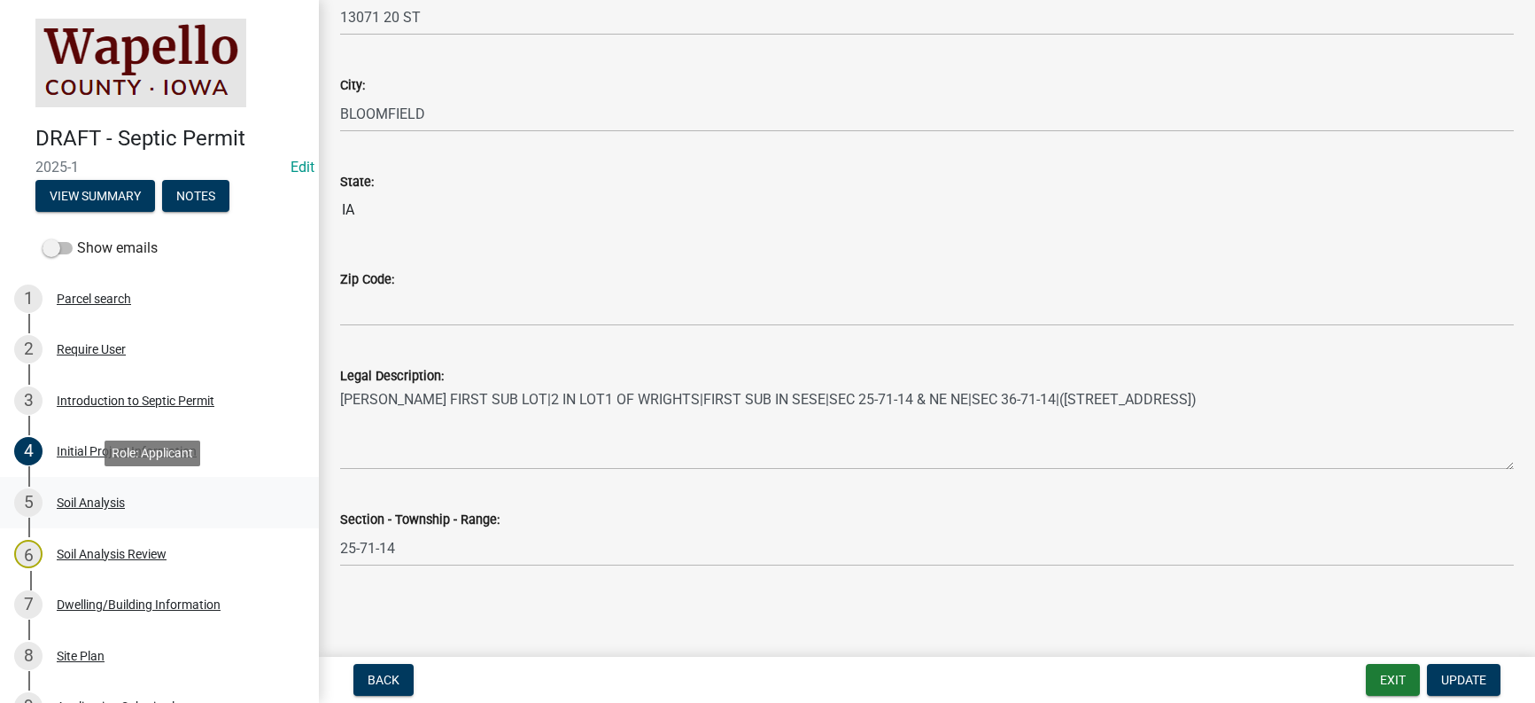
click at [102, 499] on div "Soil Analysis" at bounding box center [91, 502] width 68 height 12
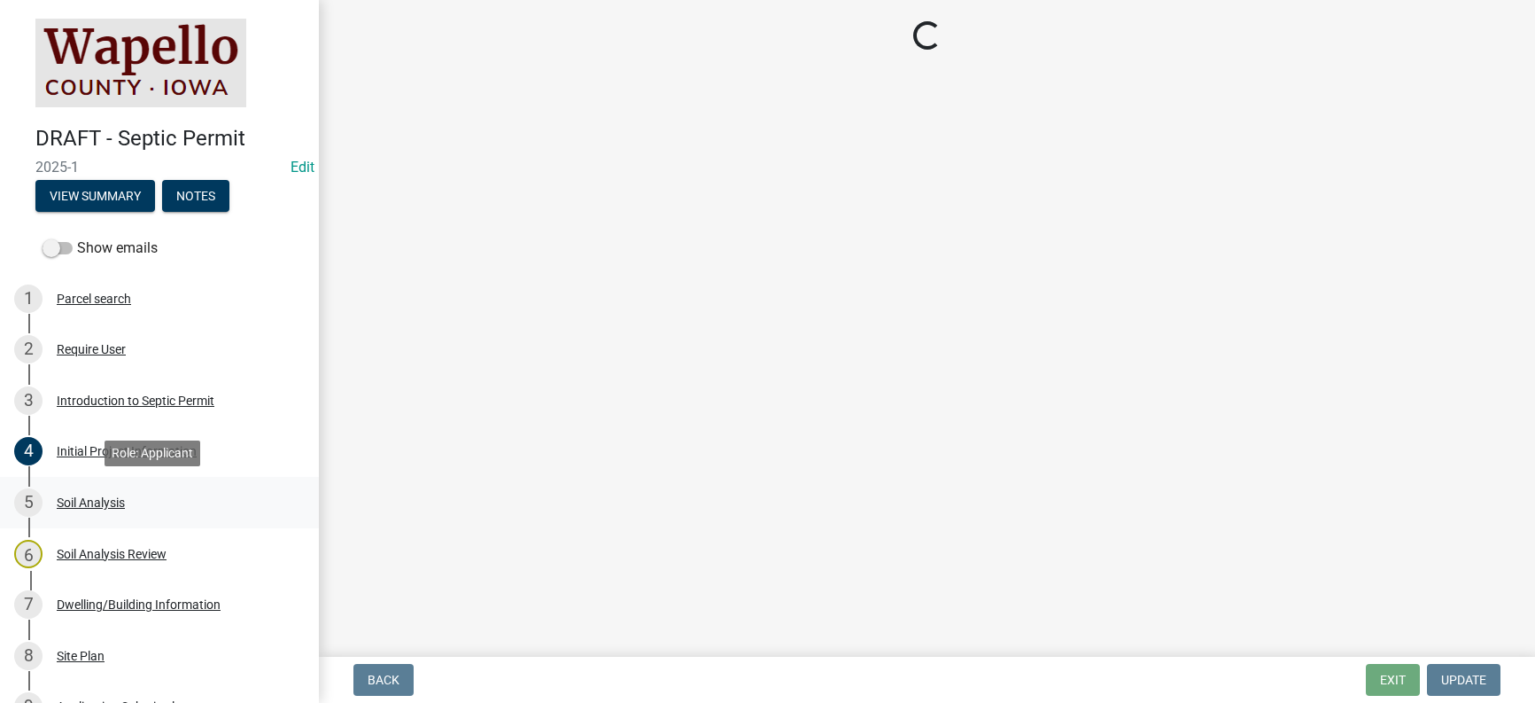
scroll to position [0, 0]
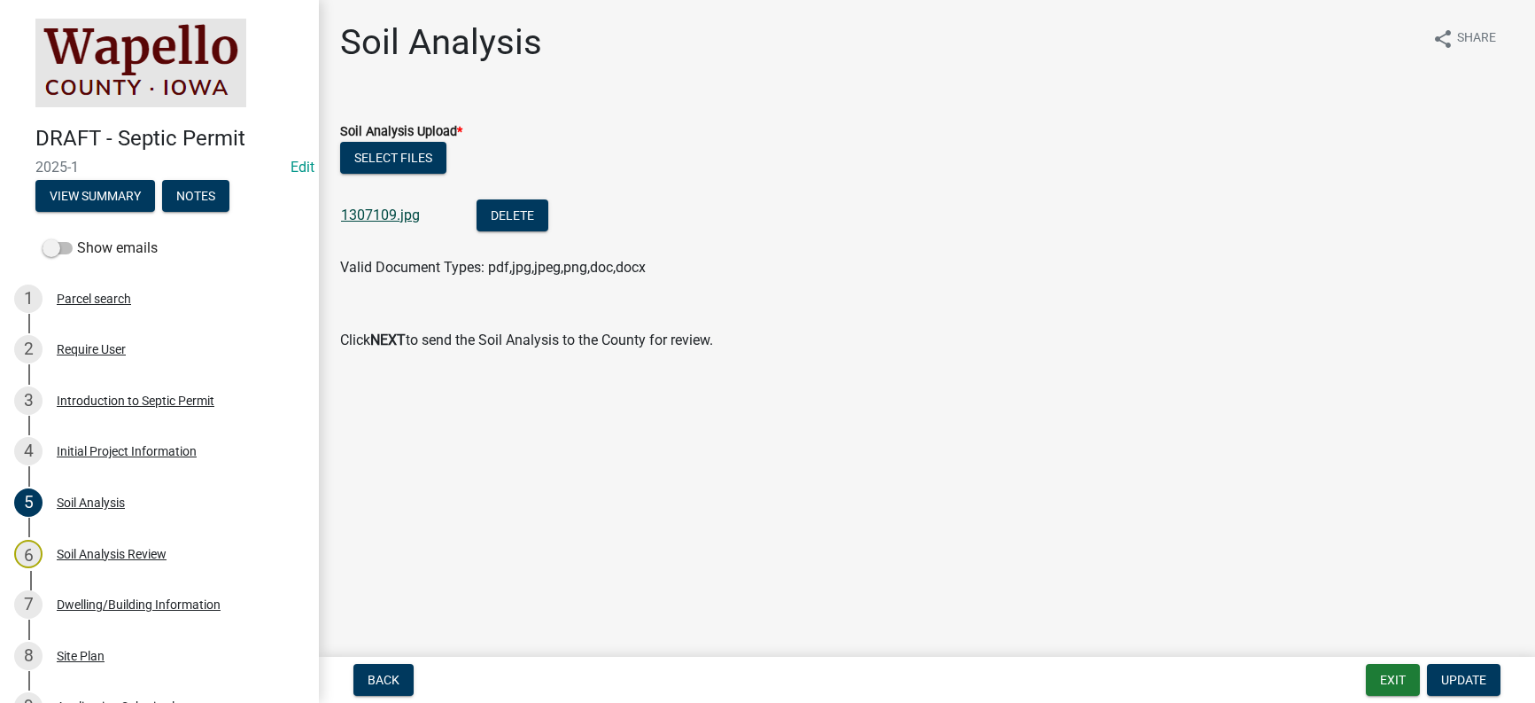
click at [383, 214] on link "1307109.jpg" at bounding box center [380, 214] width 79 height 17
click at [110, 558] on div "Soil Analysis Review" at bounding box center [112, 554] width 110 height 12
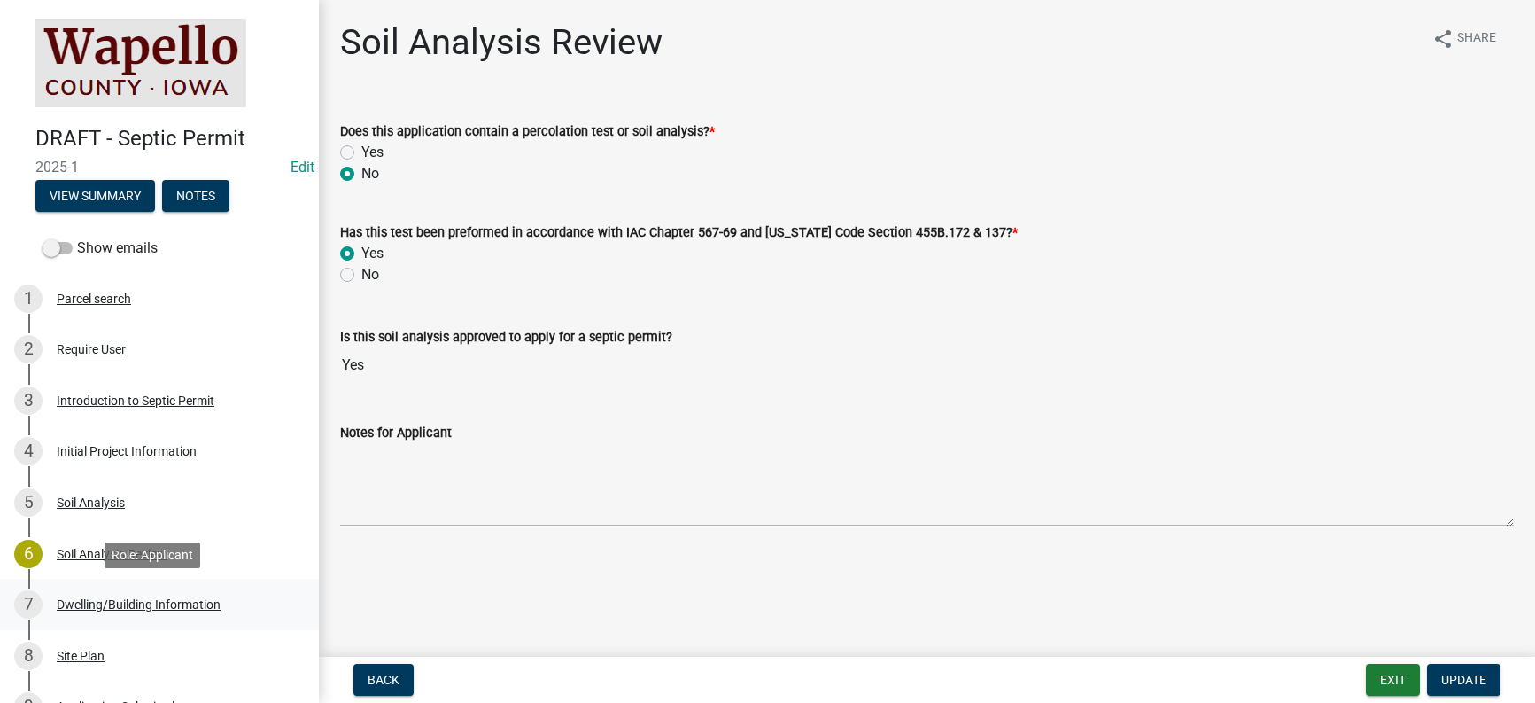
click at [132, 608] on div "Dwelling/Building Information" at bounding box center [139, 604] width 164 height 12
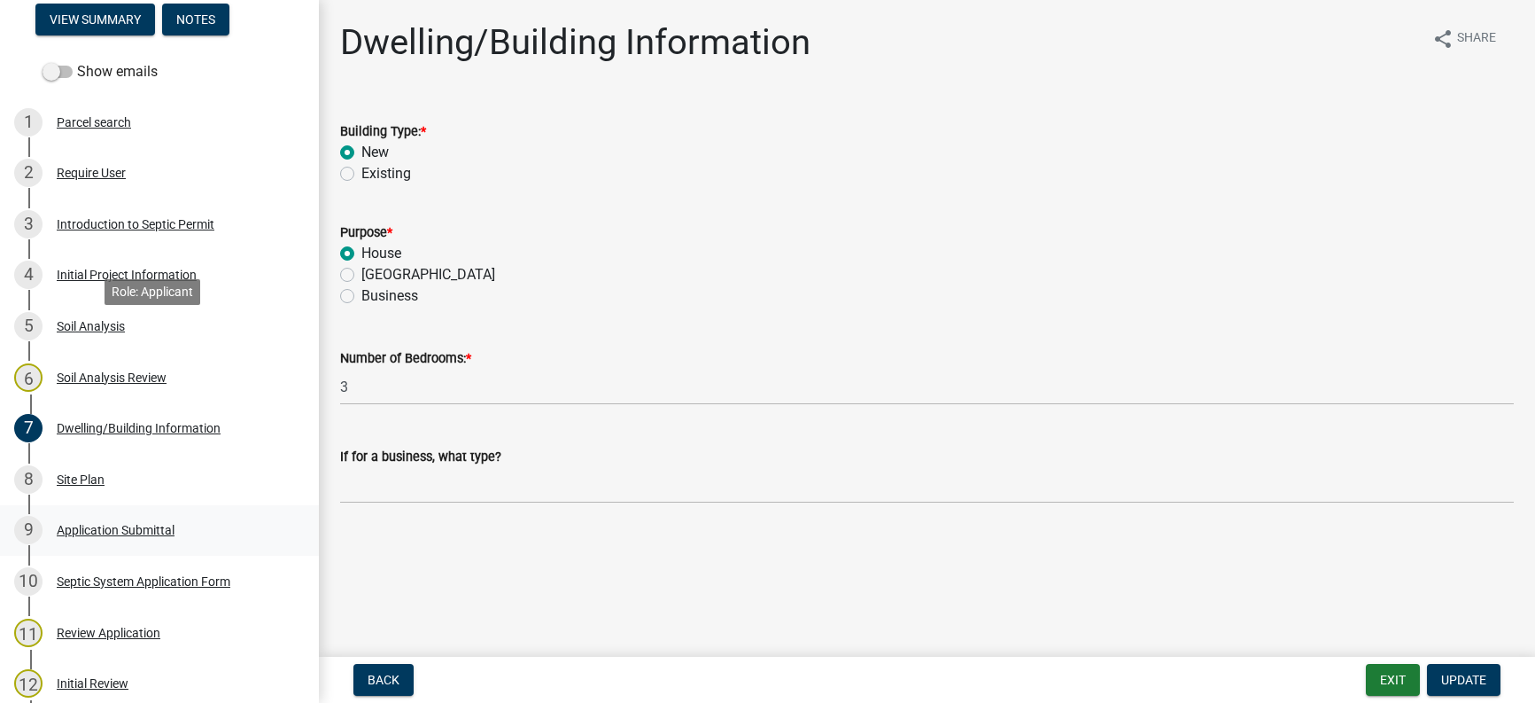
scroll to position [177, 0]
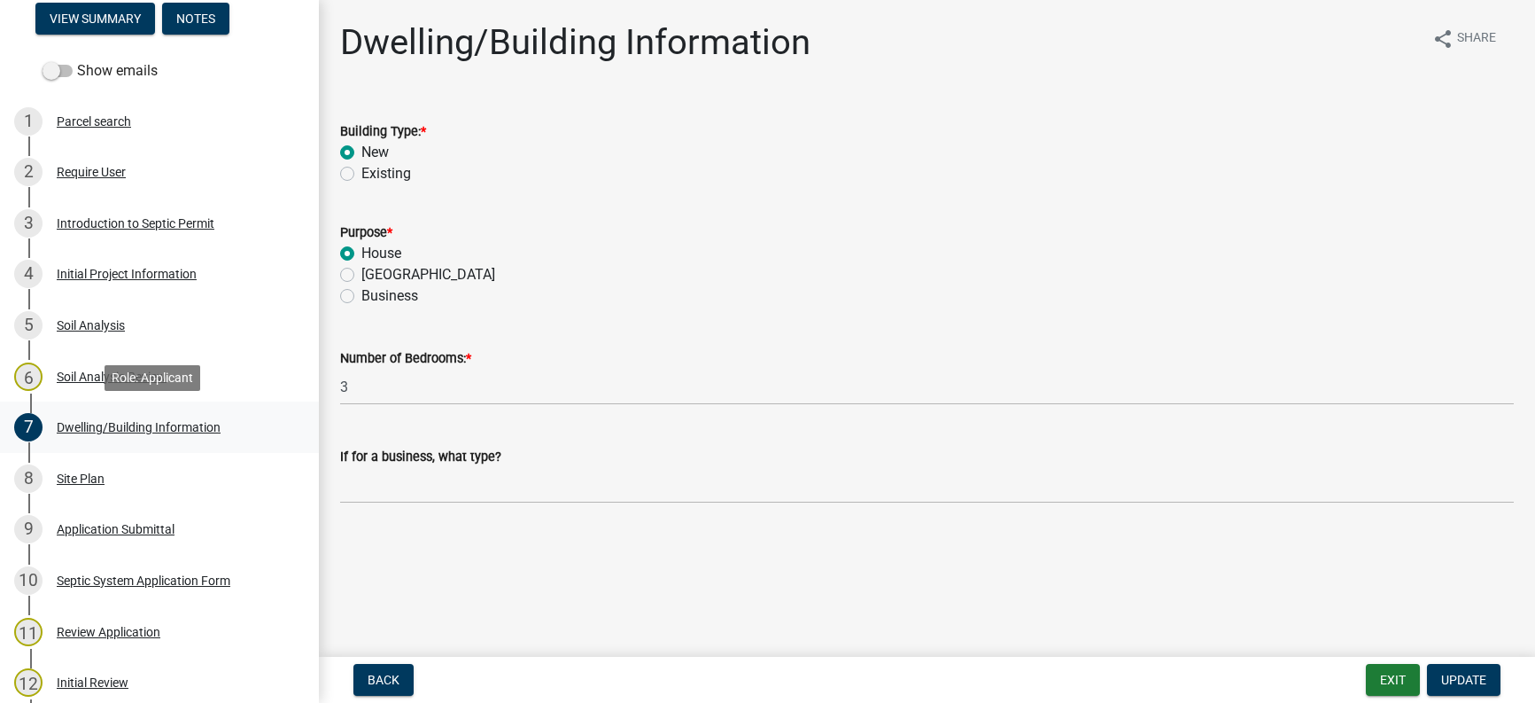
click at [147, 424] on div "Dwelling/Building Information" at bounding box center [139, 427] width 164 height 12
click at [86, 477] on div "Site Plan" at bounding box center [81, 478] width 48 height 12
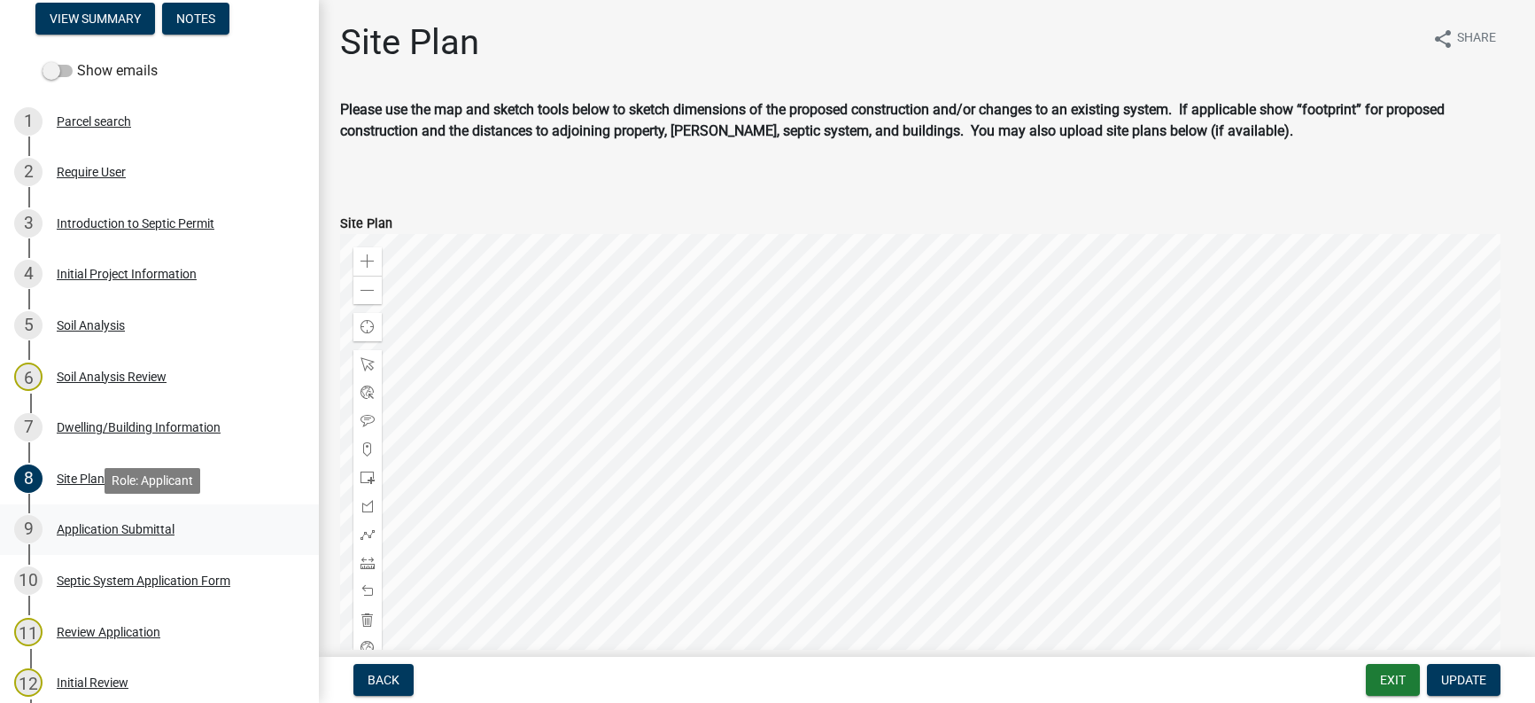
click at [93, 523] on div "Application Submittal" at bounding box center [116, 529] width 118 height 12
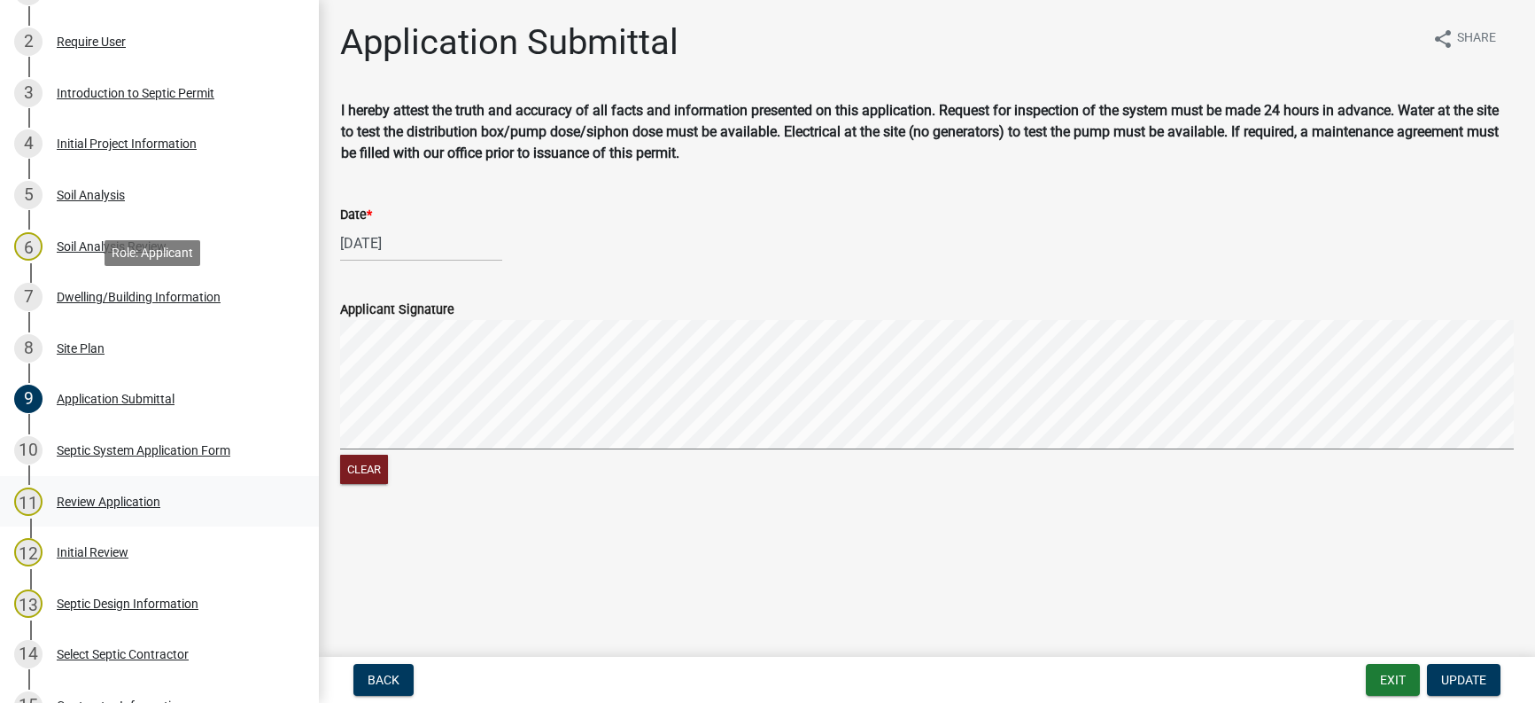
scroll to position [354, 0]
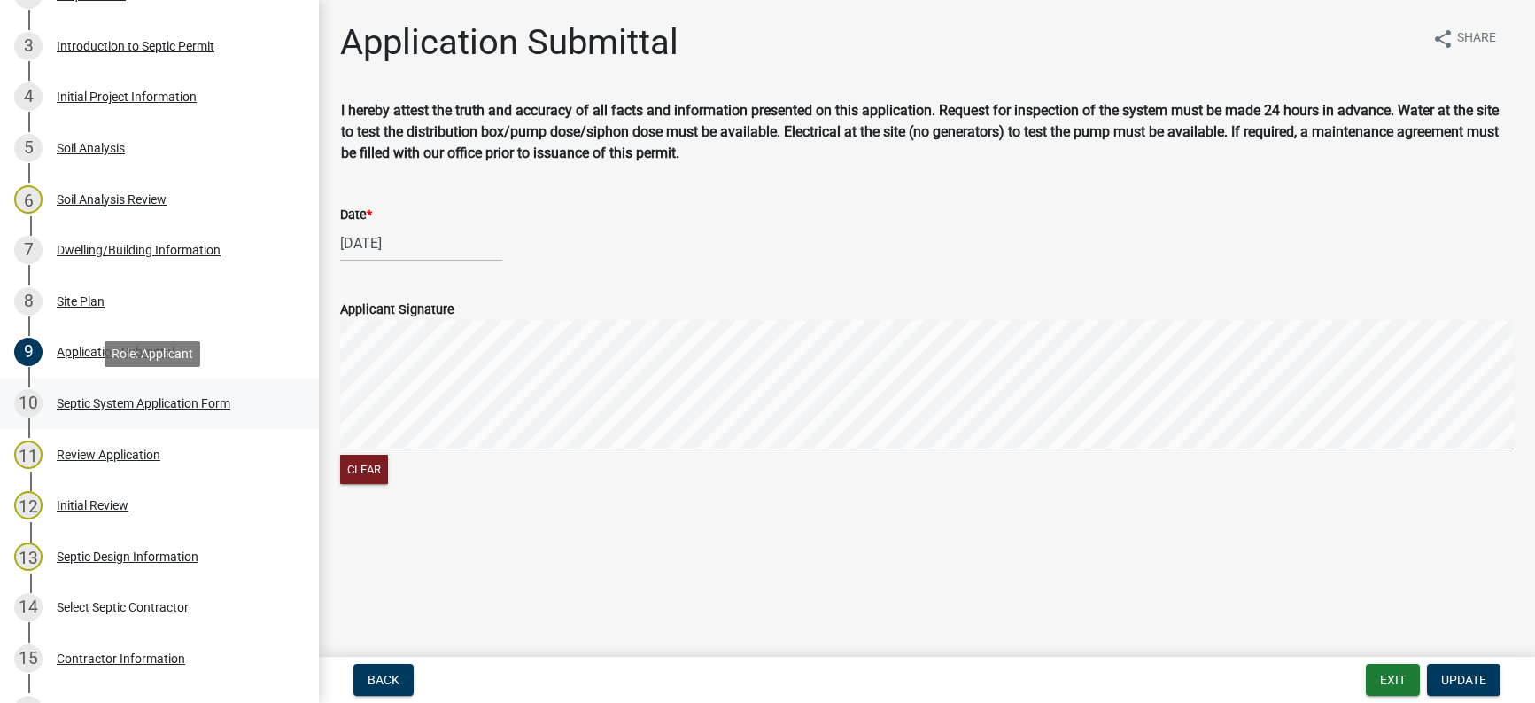
click at [98, 405] on div "Septic System Application Form" at bounding box center [144, 403] width 174 height 12
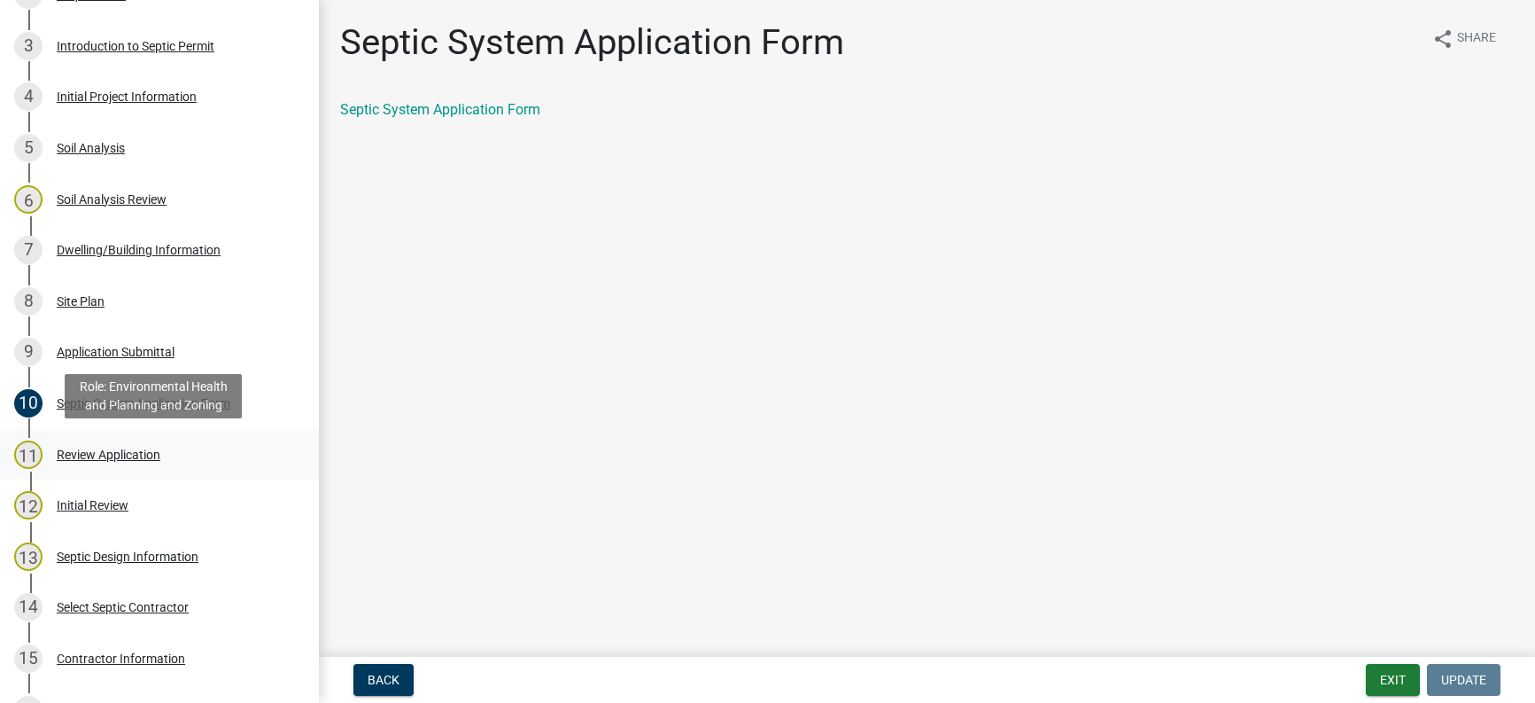
click at [137, 454] on div "Review Application" at bounding box center [109, 454] width 104 height 12
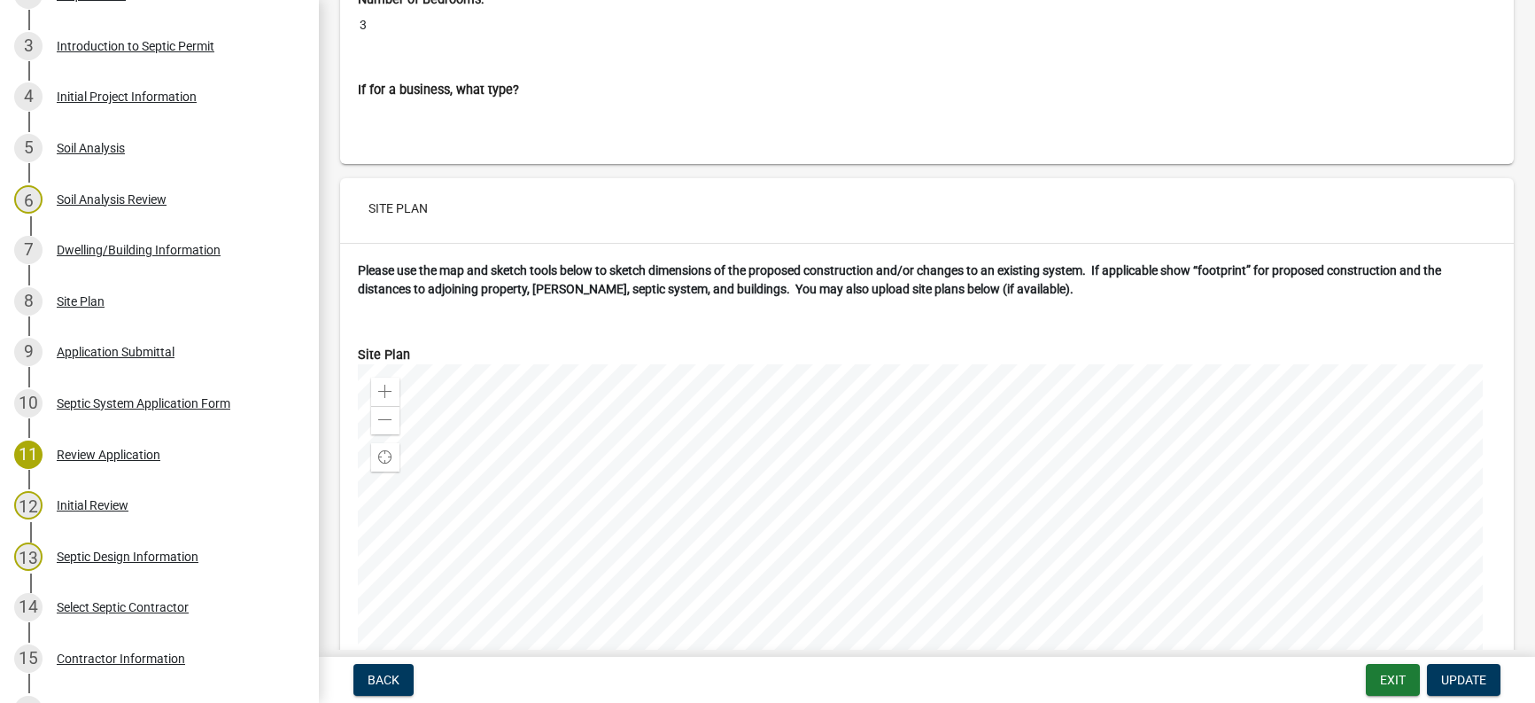
scroll to position [3987, 0]
click at [87, 499] on div "Initial Review" at bounding box center [93, 505] width 72 height 12
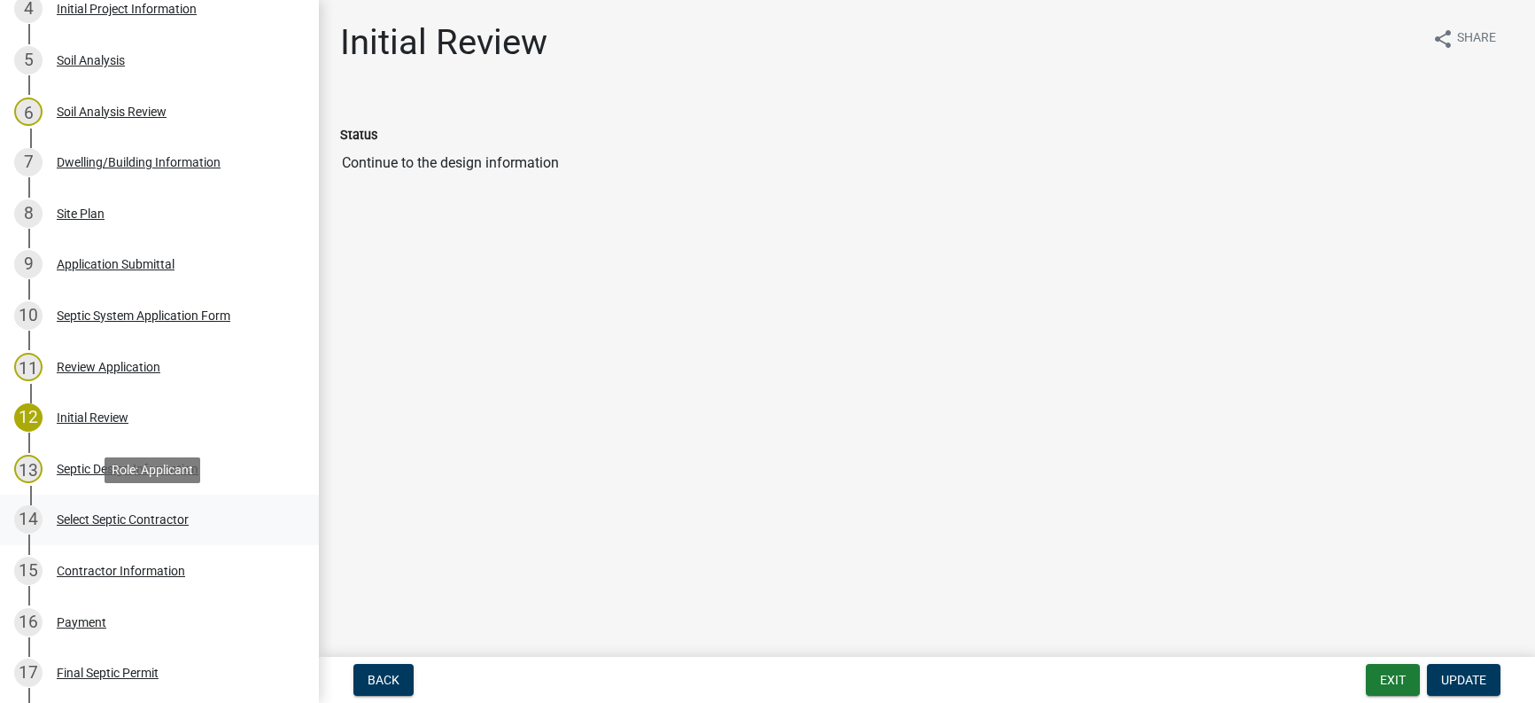
scroll to position [443, 0]
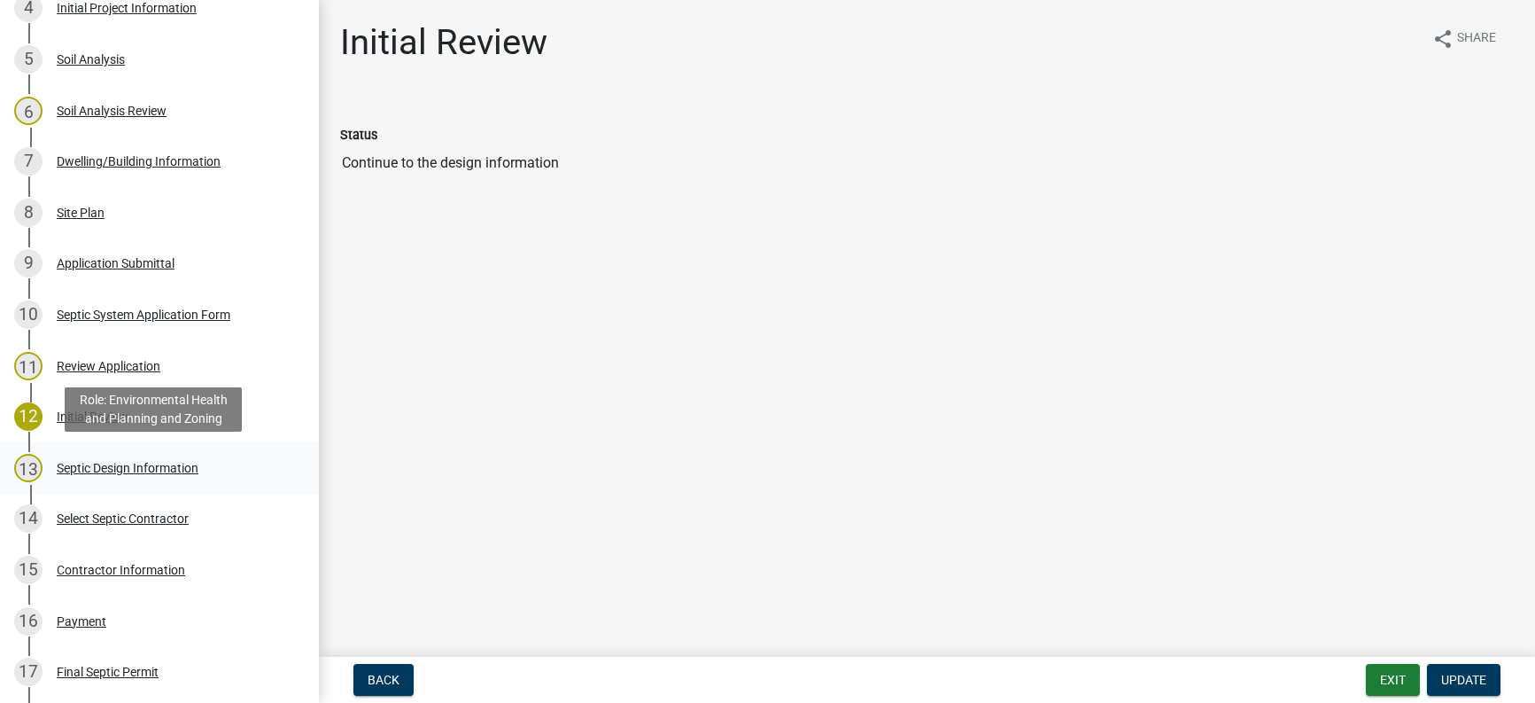
click at [90, 462] on div "Septic Design Information" at bounding box center [128, 468] width 142 height 12
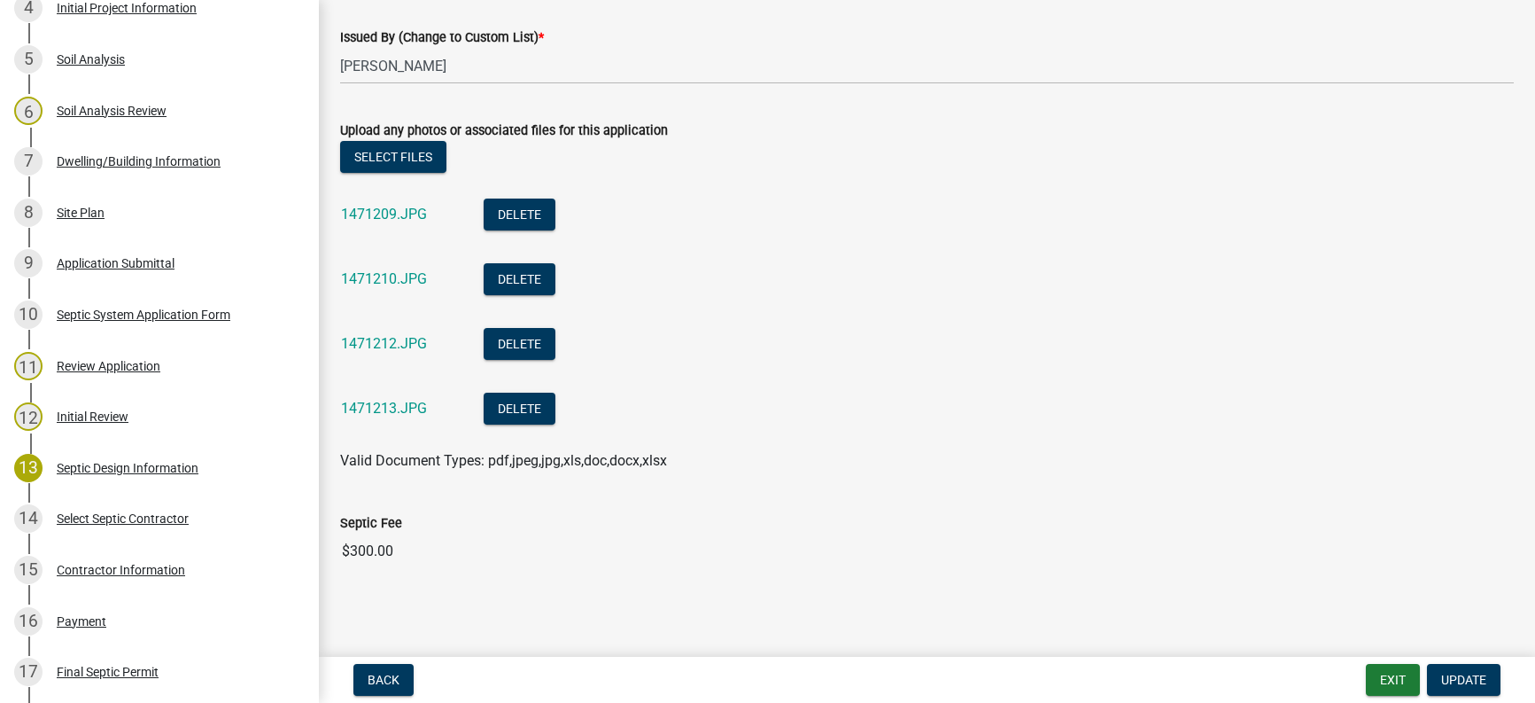
scroll to position [1873, 0]
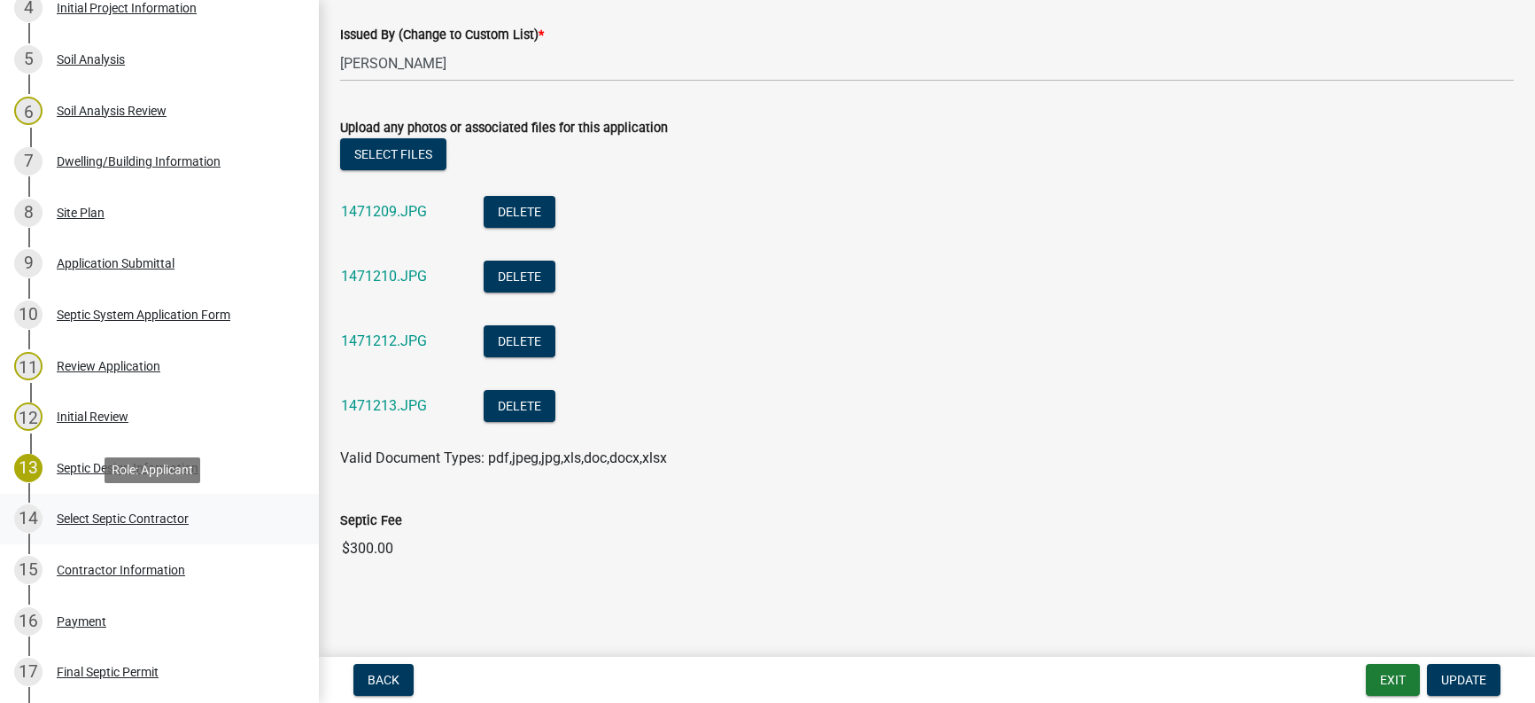
click at [109, 521] on div "Select Septic Contractor" at bounding box center [123, 518] width 132 height 12
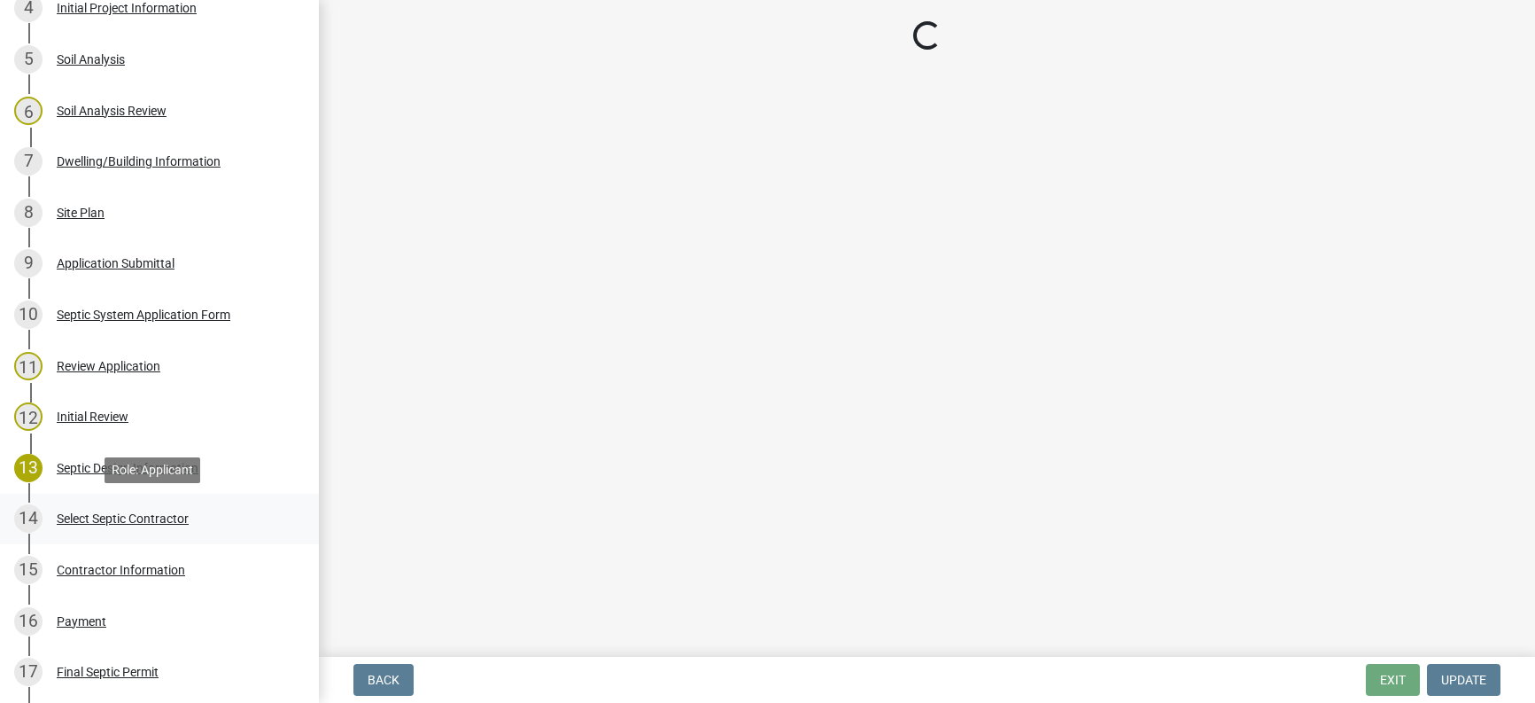
scroll to position [0, 0]
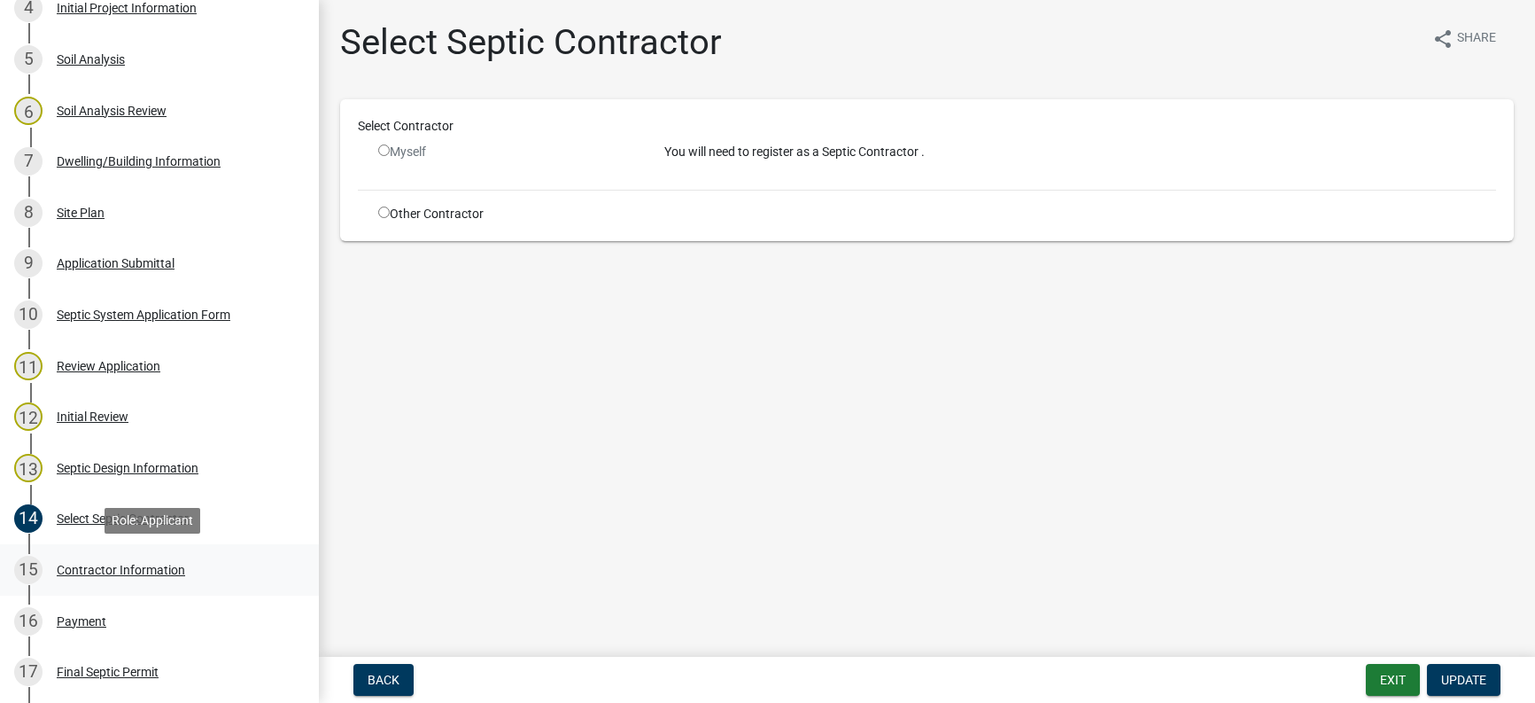
click at [110, 568] on div "Contractor Information" at bounding box center [121, 569] width 128 height 12
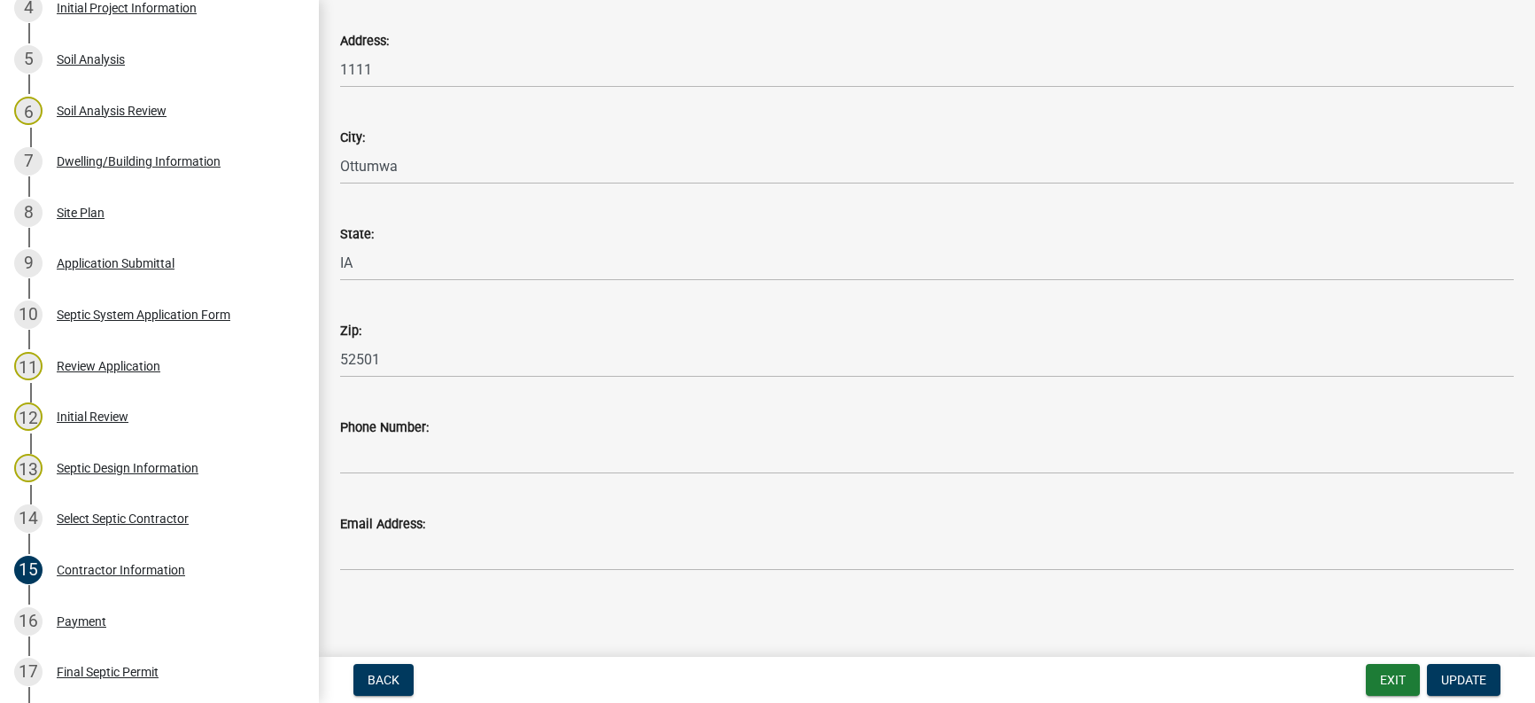
scroll to position [424, 0]
click at [73, 610] on div "16 Payment" at bounding box center [152, 621] width 276 height 28
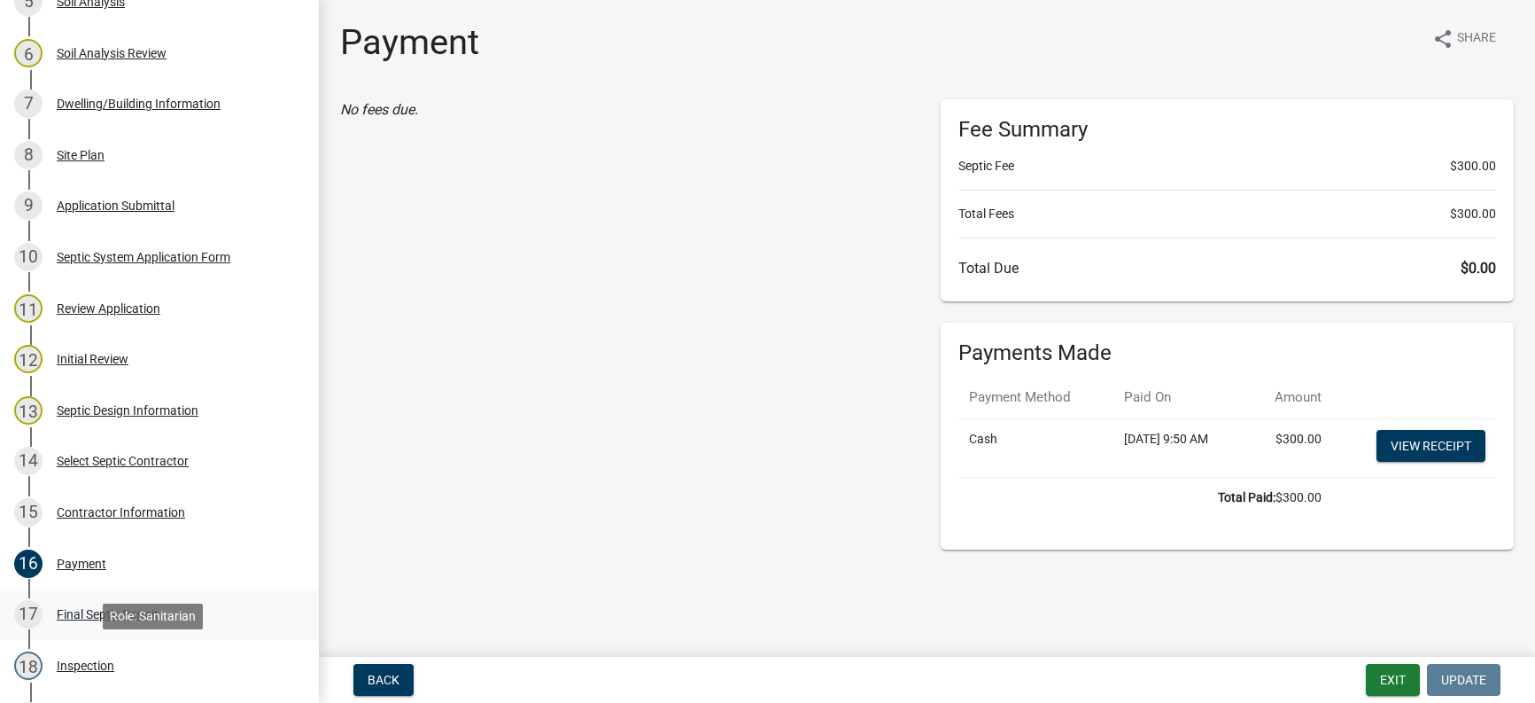
scroll to position [532, 0]
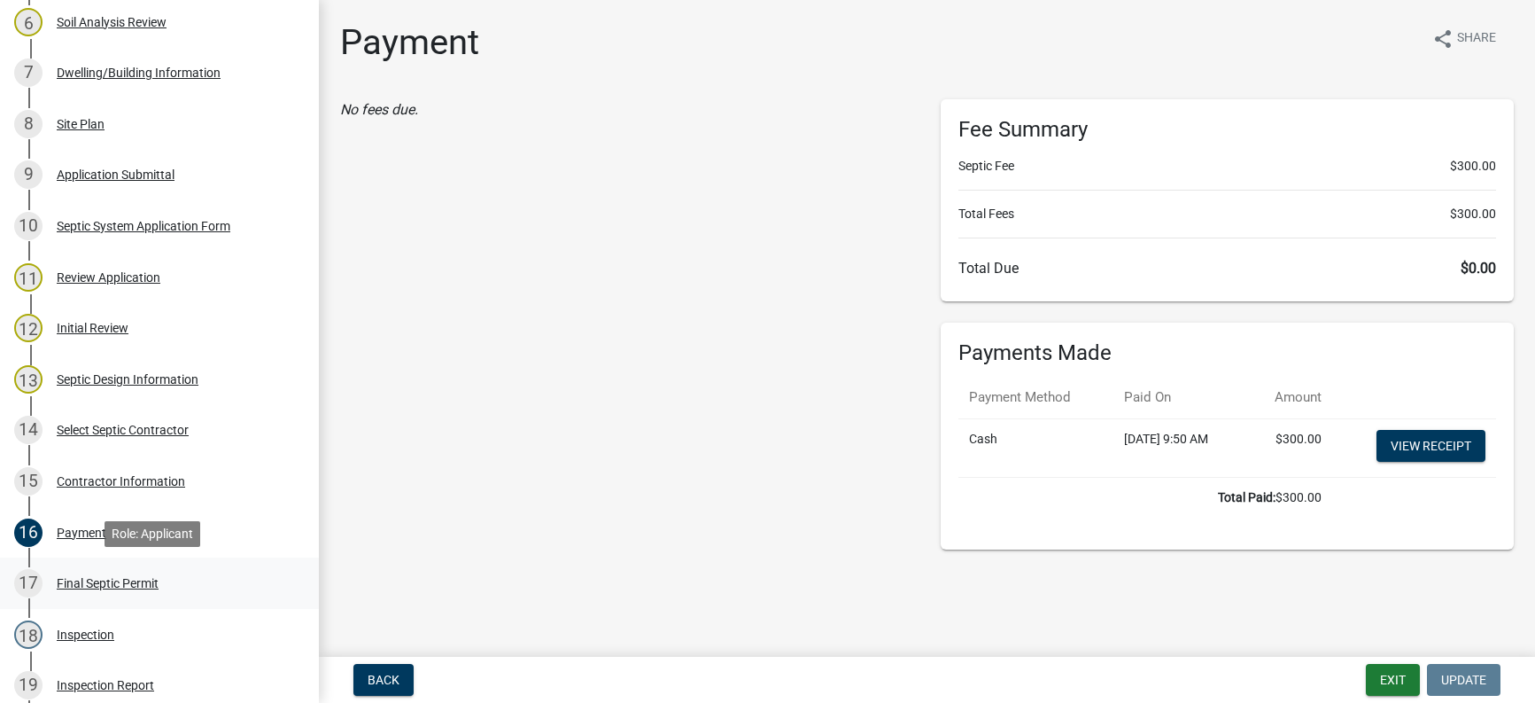
click at [91, 580] on div "Final Septic Permit" at bounding box center [108, 583] width 102 height 12
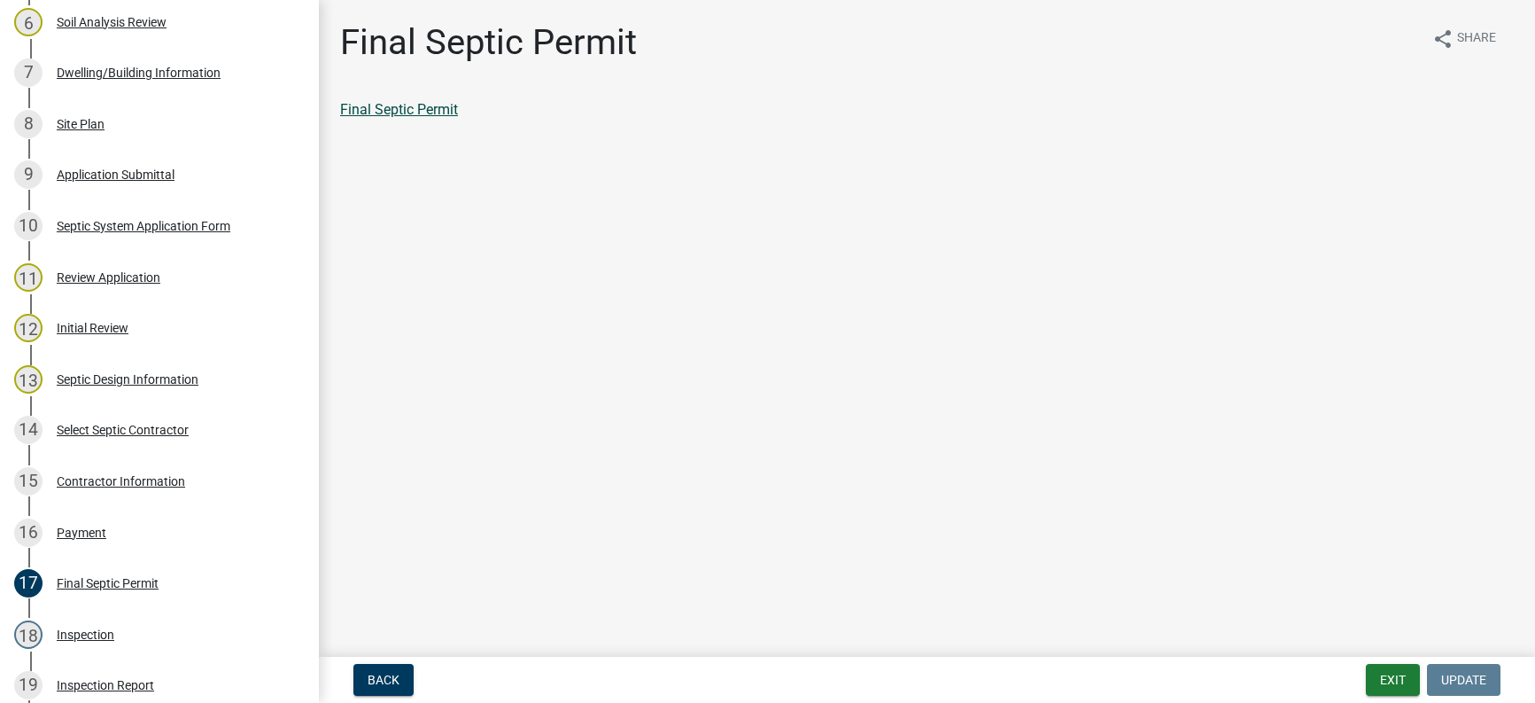
click at [418, 113] on link "Final Septic Permit" at bounding box center [399, 109] width 118 height 17
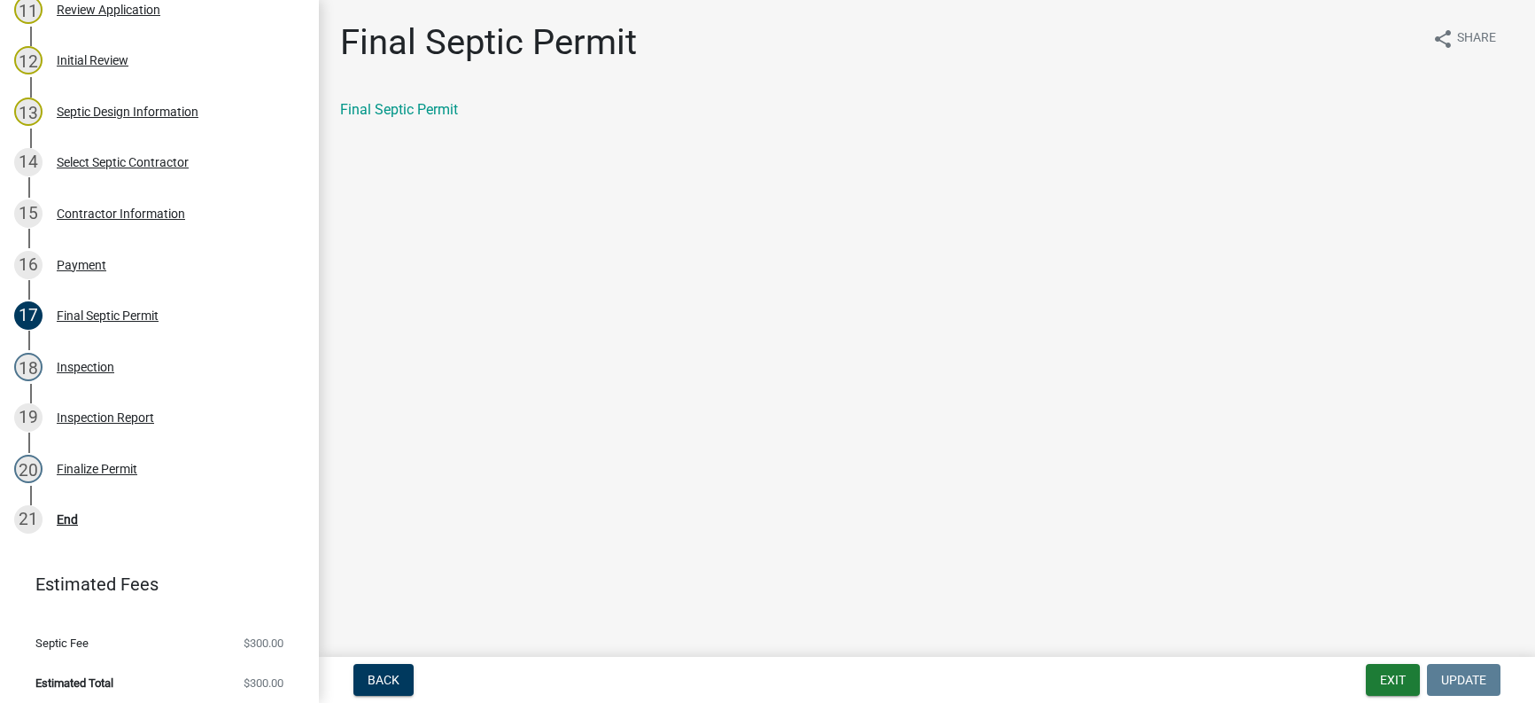
scroll to position [806, 0]
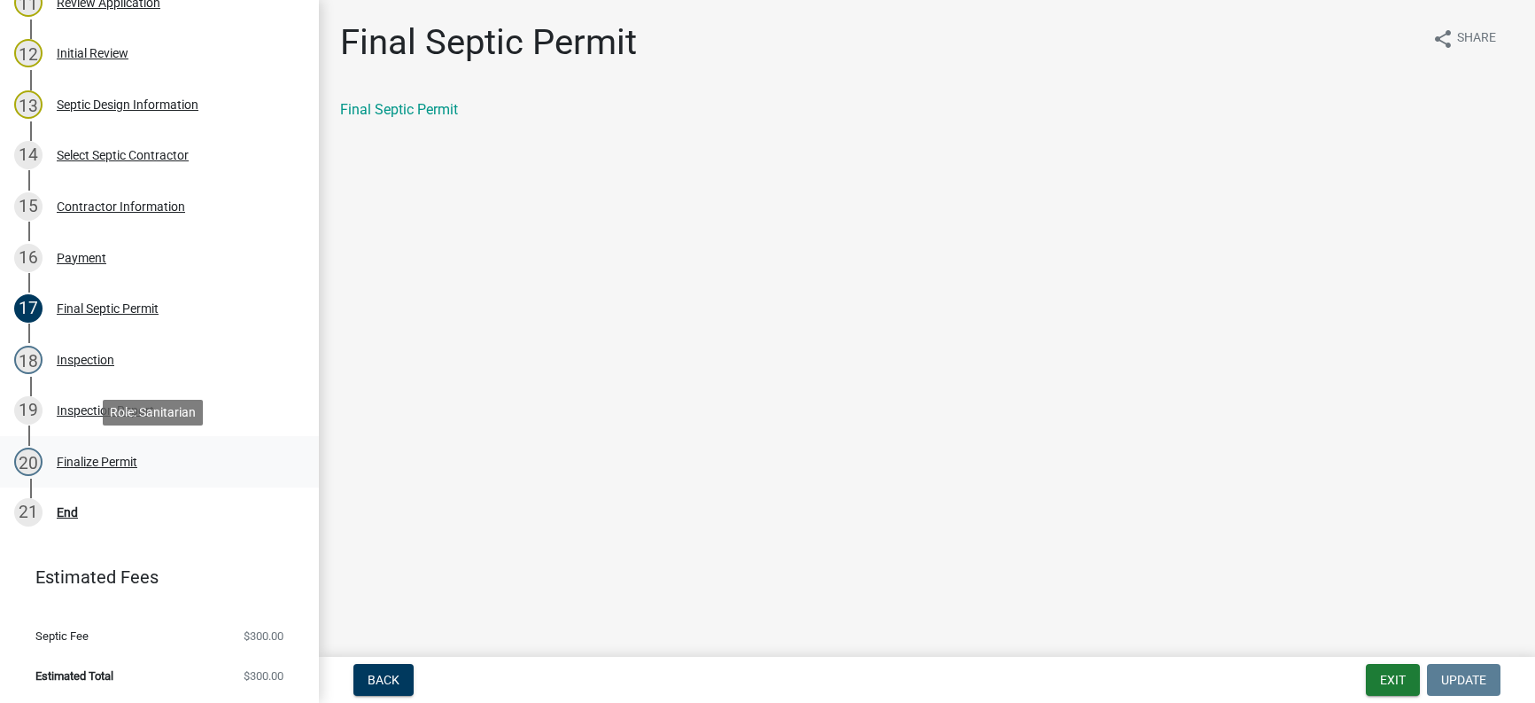
click at [89, 462] on div "Finalize Permit" at bounding box center [97, 461] width 81 height 12
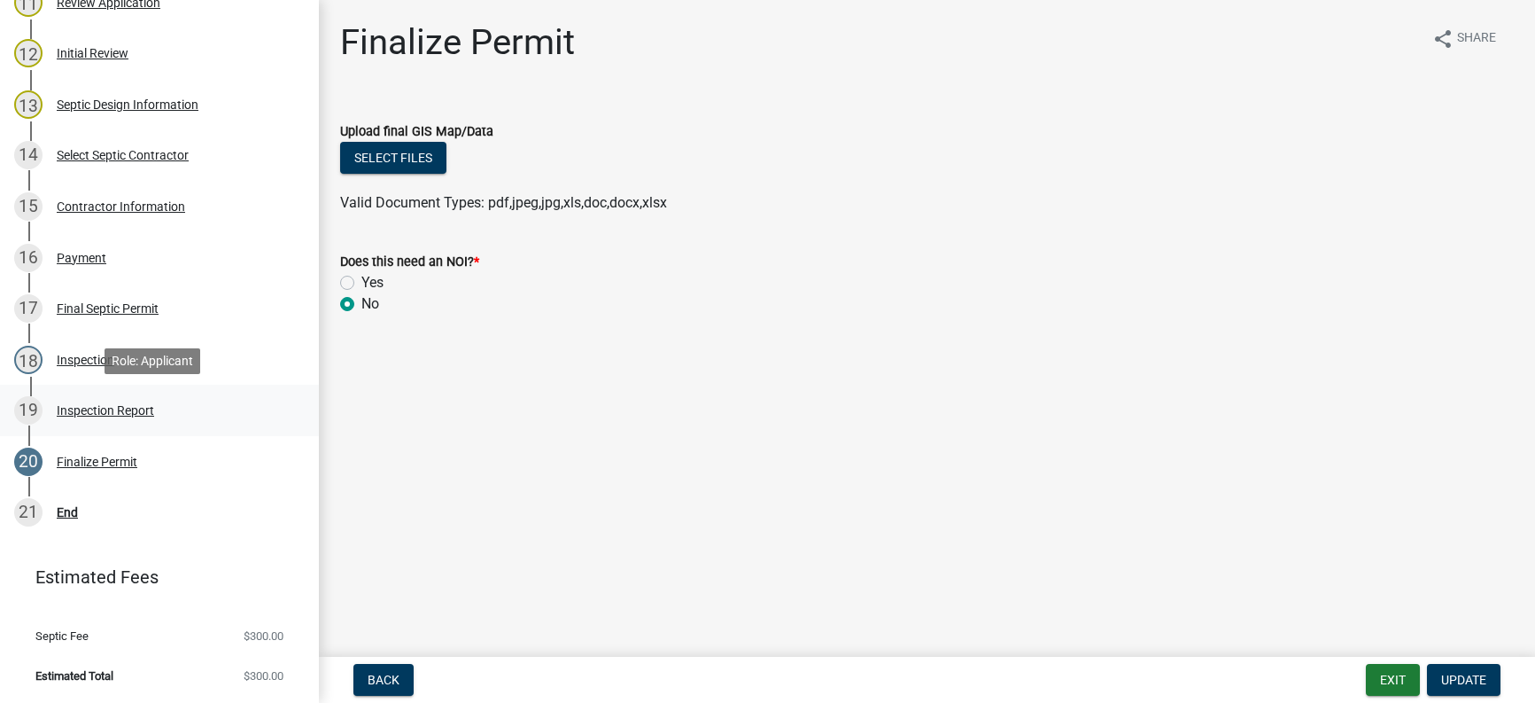
click at [89, 410] on div "Inspection Report" at bounding box center [105, 410] width 97 height 12
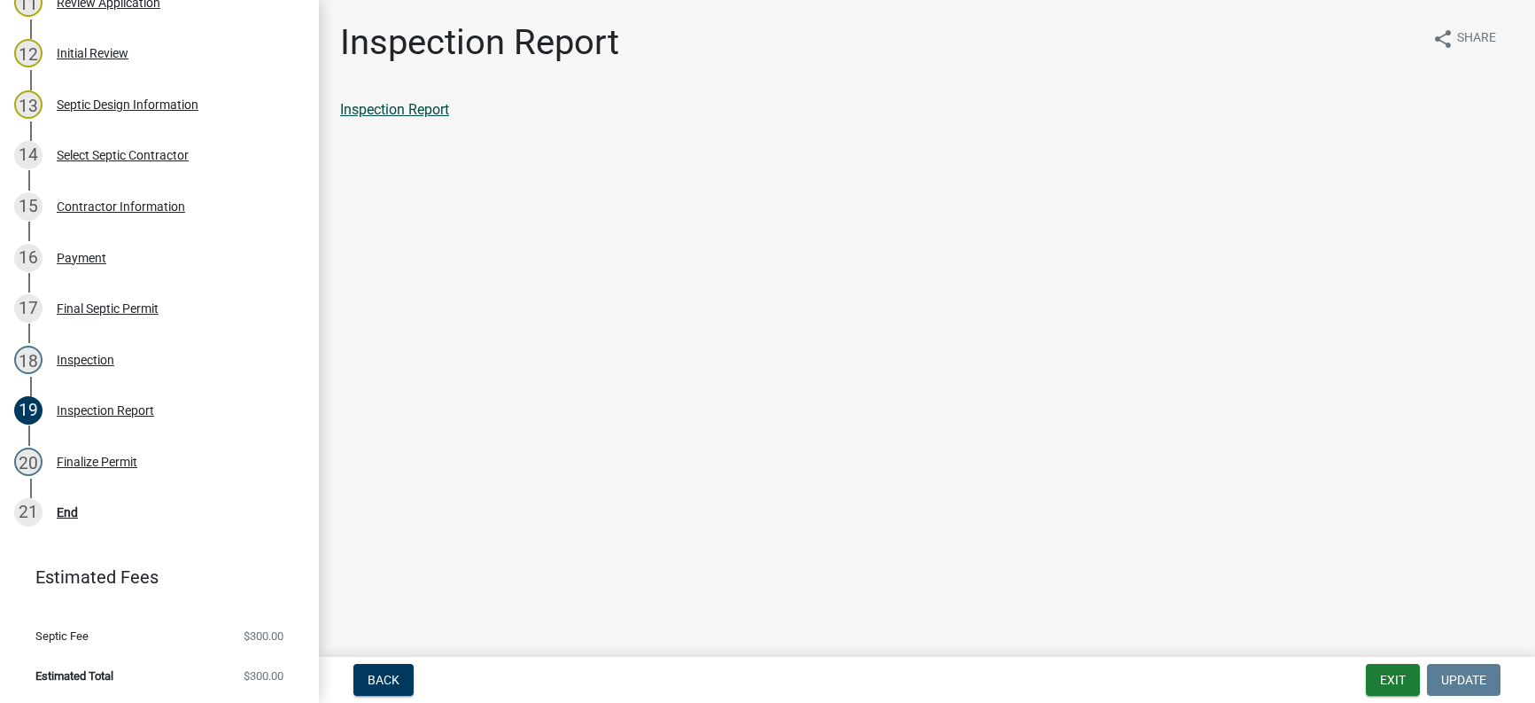
click at [370, 110] on link "Inspection Report" at bounding box center [394, 109] width 109 height 17
click at [74, 361] on div "Inspection" at bounding box center [86, 360] width 58 height 12
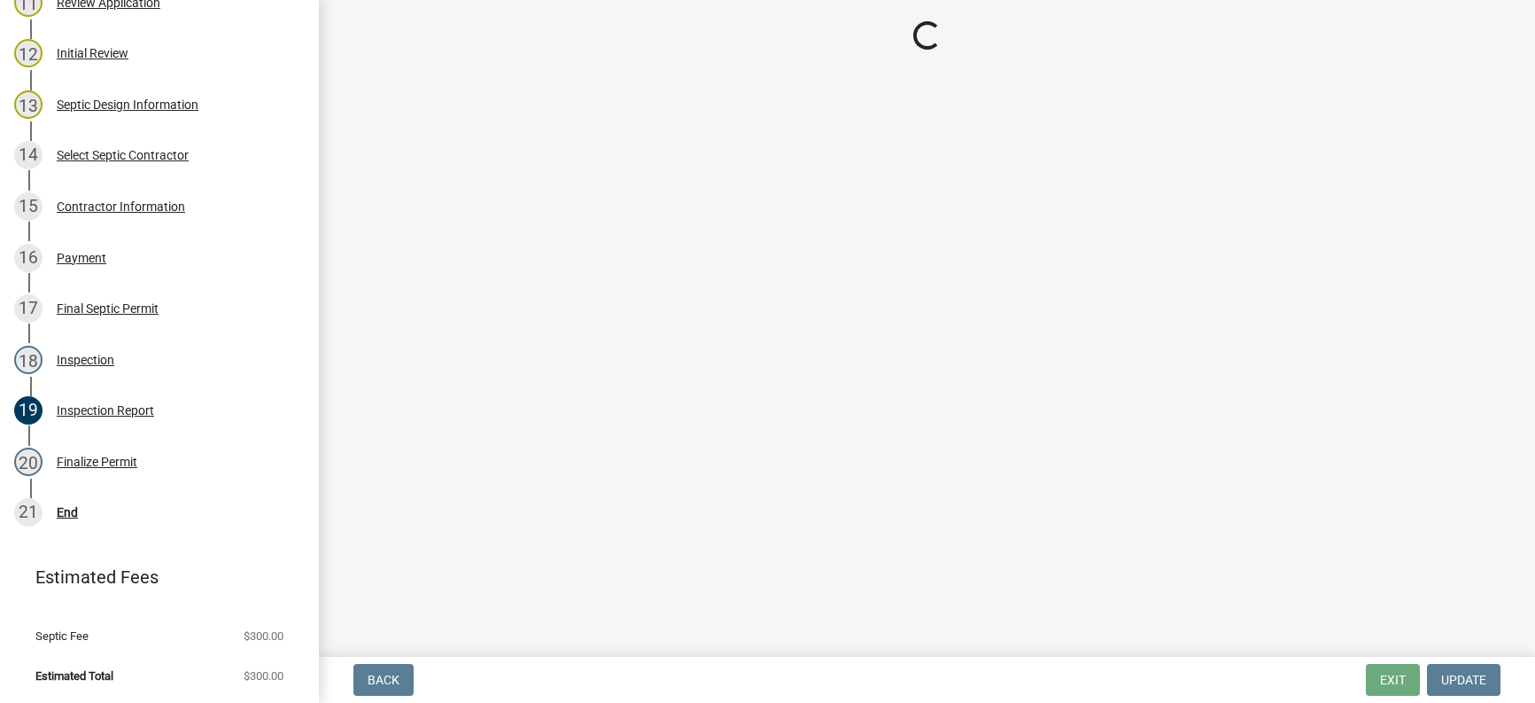
select select "408f09a4-2532-4d1e-9bea-eda4bc62749f"
select select "866a55d3-c240-4fc3-b031-4753bfe7e5dd"
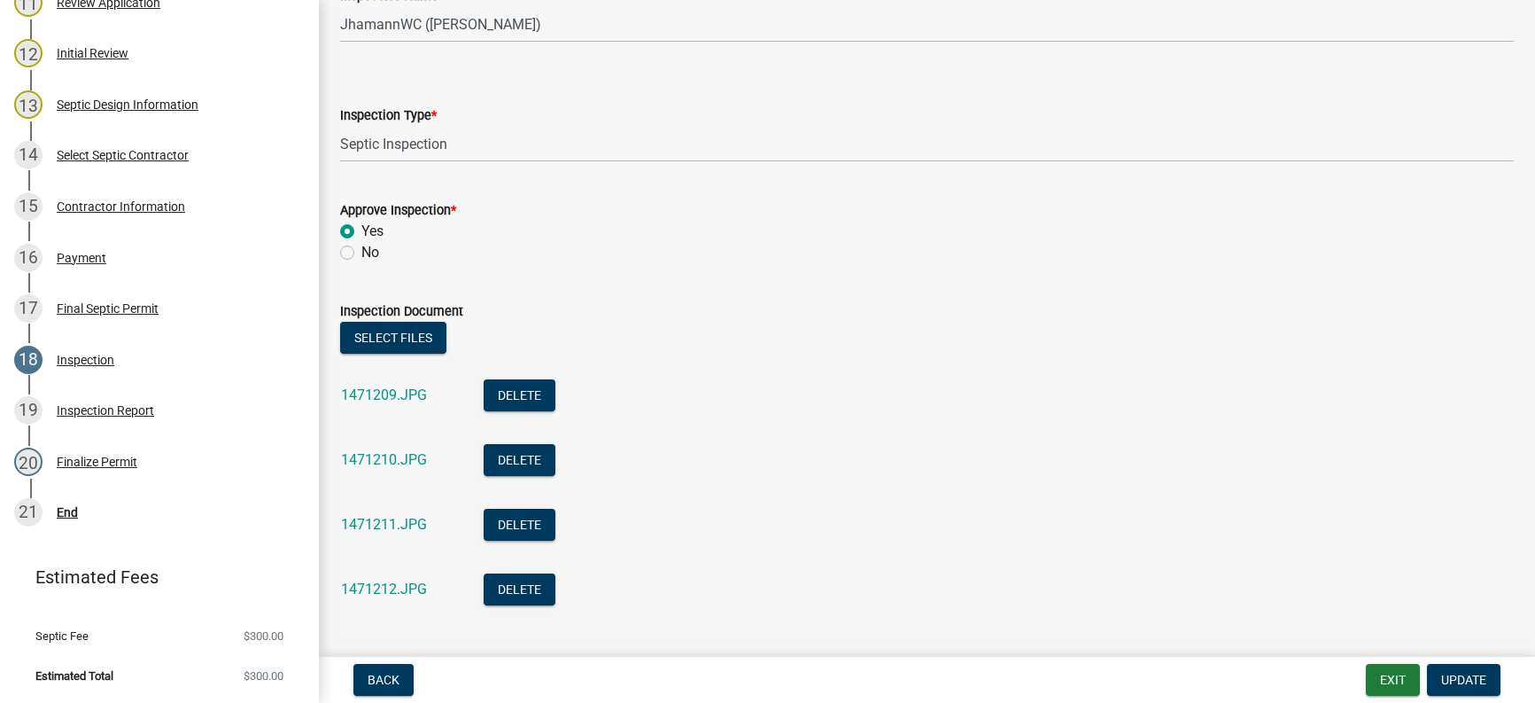
scroll to position [177, 0]
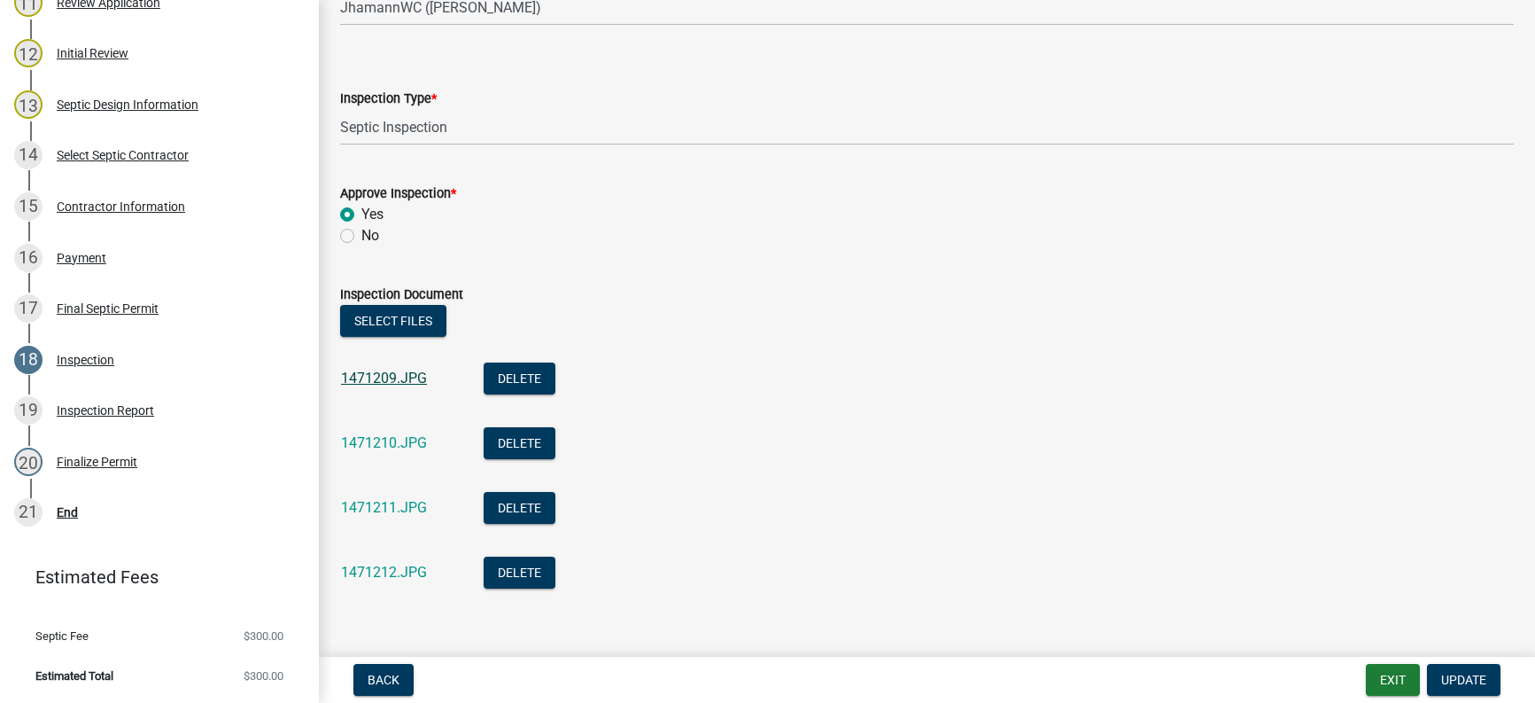
click at [424, 377] on link "1471209.JPG" at bounding box center [384, 377] width 86 height 17
